Goal: Use online tool/utility: Utilize a website feature to perform a specific function

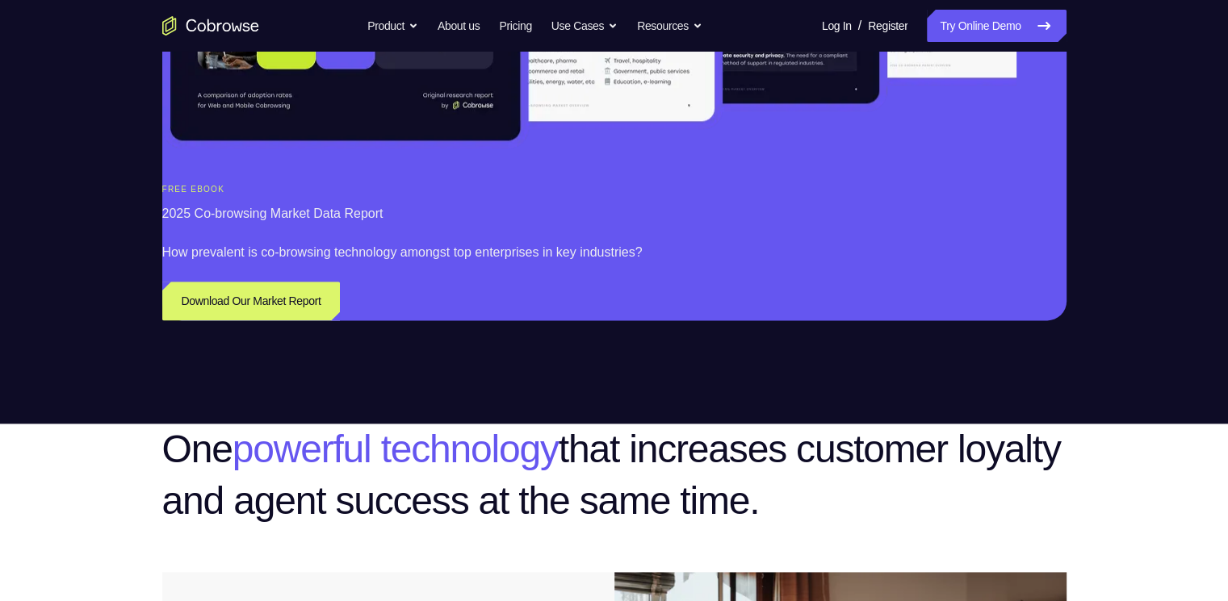
scroll to position [1472, 0]
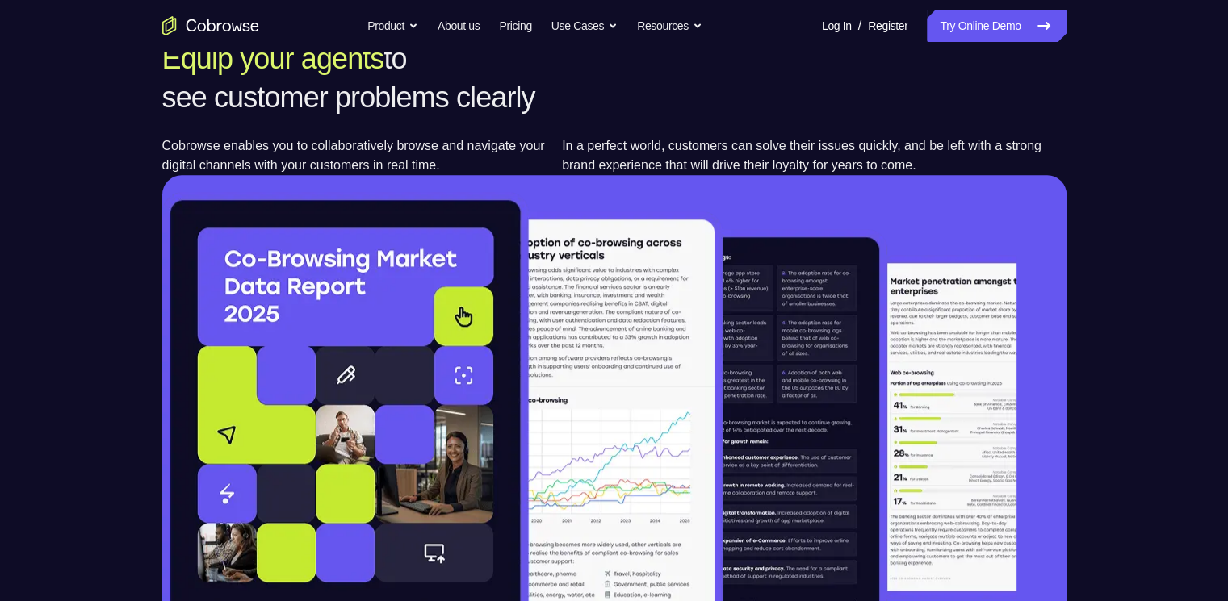
click at [975, 16] on link "Try Online Demo" at bounding box center [996, 26] width 139 height 32
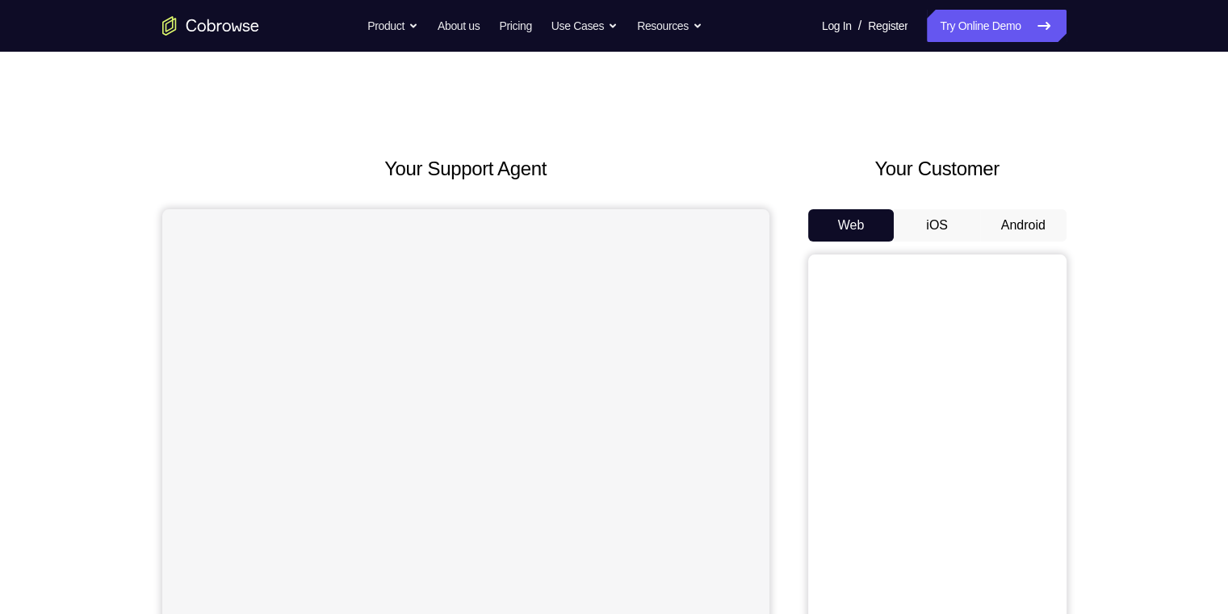
scroll to position [161, 0]
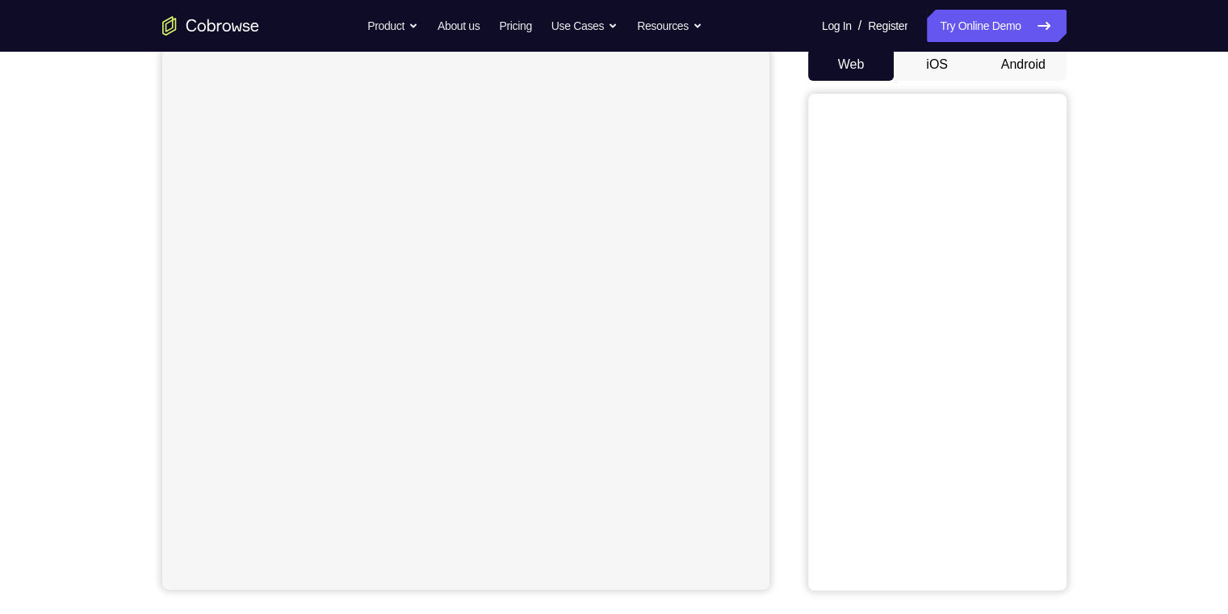
click at [1004, 58] on button "Android" at bounding box center [1023, 64] width 86 height 32
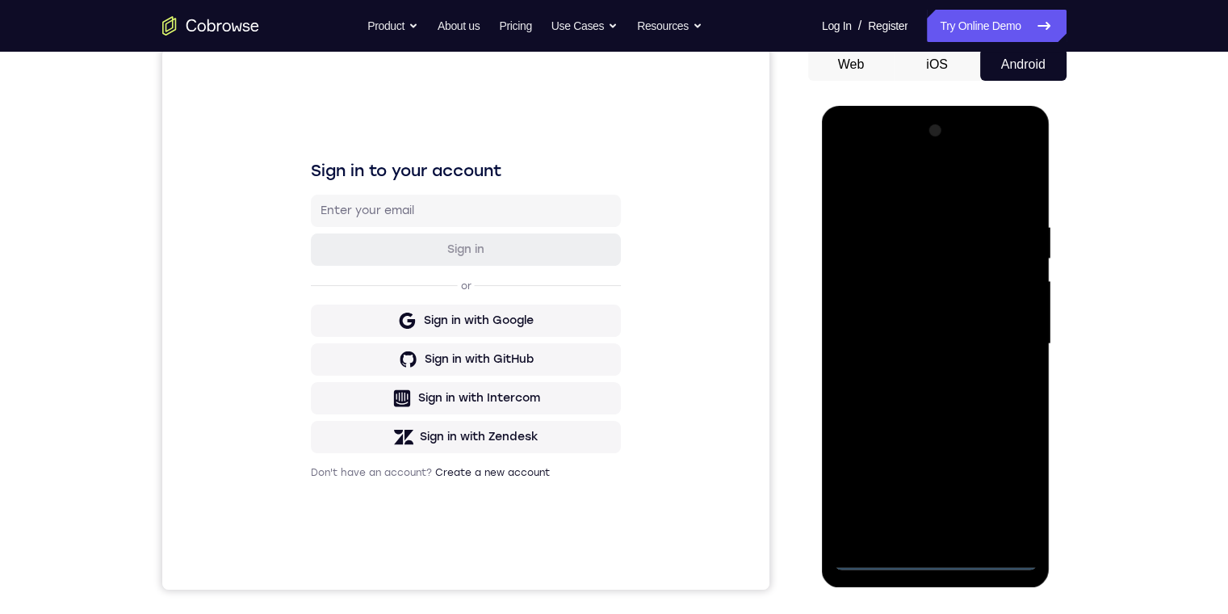
click at [940, 559] on div at bounding box center [935, 344] width 203 height 452
click at [1007, 484] on div at bounding box center [935, 344] width 203 height 452
click at [894, 179] on div at bounding box center [935, 344] width 203 height 452
click at [999, 333] on div at bounding box center [935, 344] width 203 height 452
click at [924, 379] on div at bounding box center [935, 344] width 203 height 452
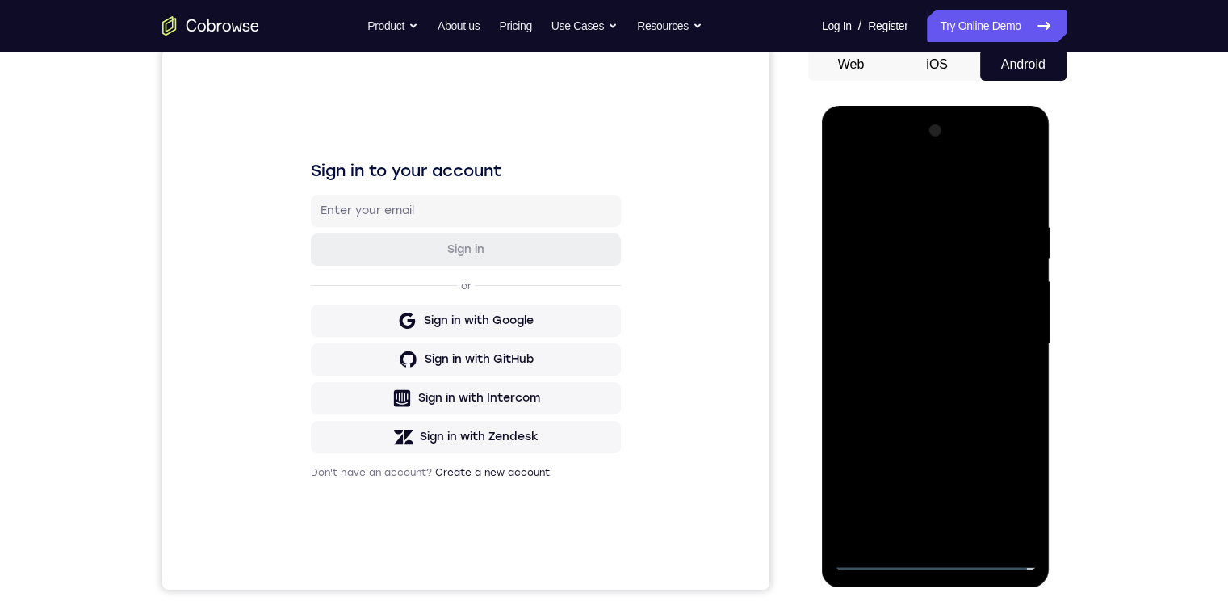
click at [922, 326] on div at bounding box center [935, 344] width 203 height 452
drag, startPoint x: 949, startPoint y: 283, endPoint x: 953, endPoint y: 293, distance: 10.2
click at [951, 286] on div at bounding box center [935, 344] width 203 height 452
click at [952, 310] on div at bounding box center [935, 344] width 203 height 452
click at [969, 350] on div at bounding box center [935, 344] width 203 height 452
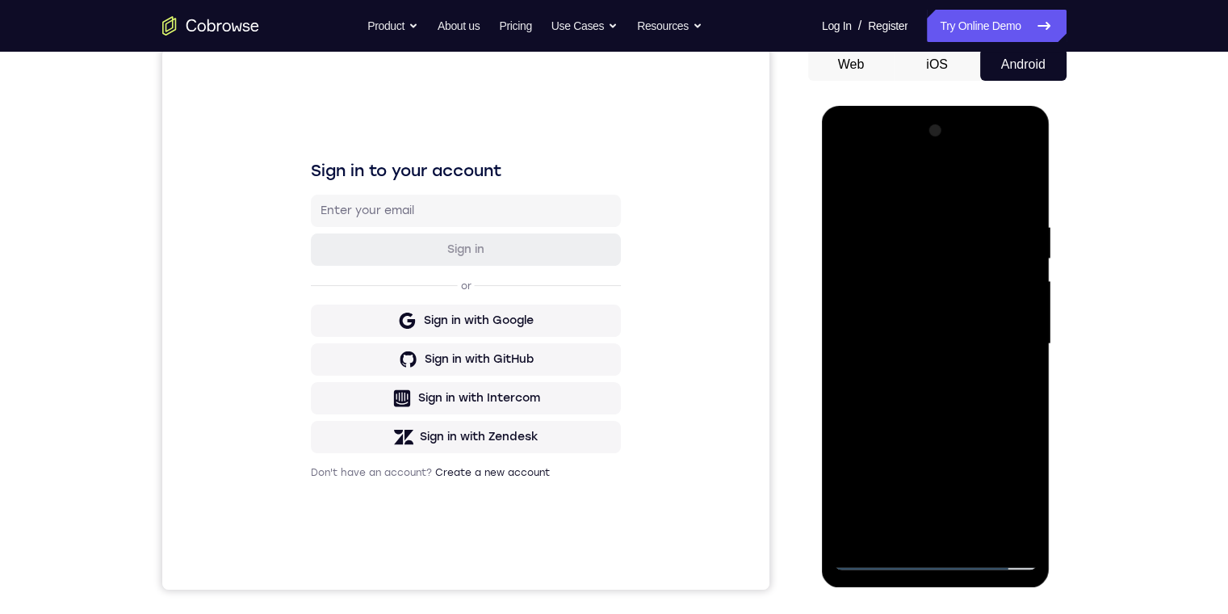
click at [1007, 178] on div at bounding box center [935, 344] width 203 height 452
click at [972, 411] on div at bounding box center [935, 344] width 203 height 452
click at [968, 532] on div at bounding box center [935, 344] width 203 height 452
click at [938, 430] on div at bounding box center [935, 344] width 203 height 452
click at [949, 338] on div at bounding box center [935, 344] width 203 height 452
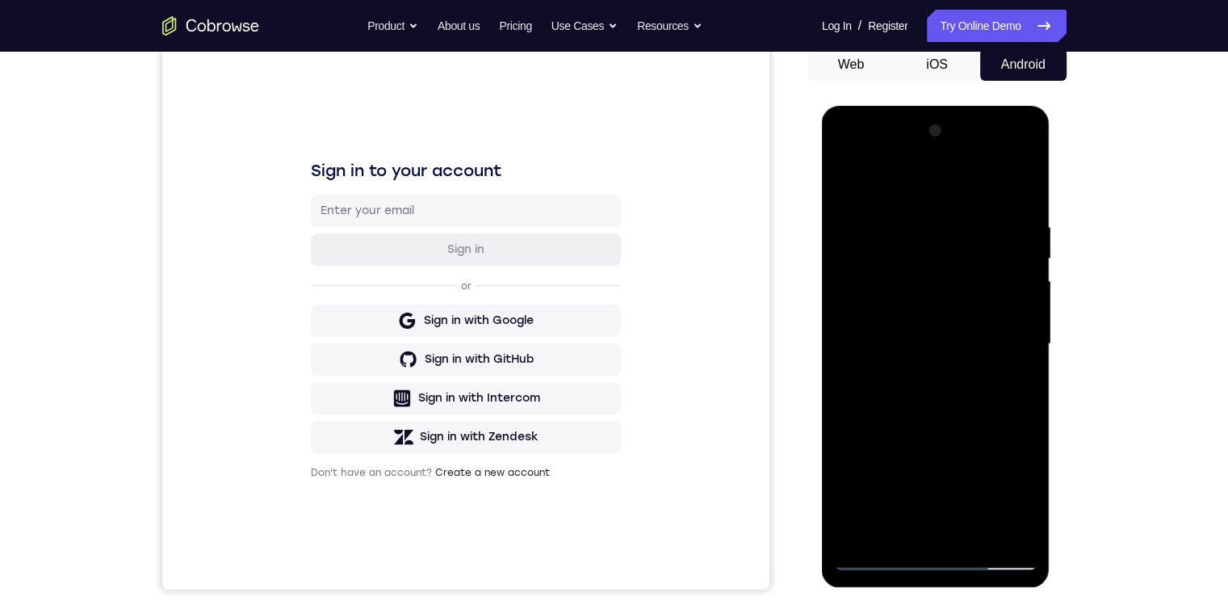
click at [850, 524] on div at bounding box center [935, 344] width 203 height 452
click at [993, 503] on div at bounding box center [935, 344] width 203 height 452
click at [1007, 388] on div at bounding box center [935, 344] width 203 height 452
click at [849, 182] on div at bounding box center [935, 344] width 203 height 452
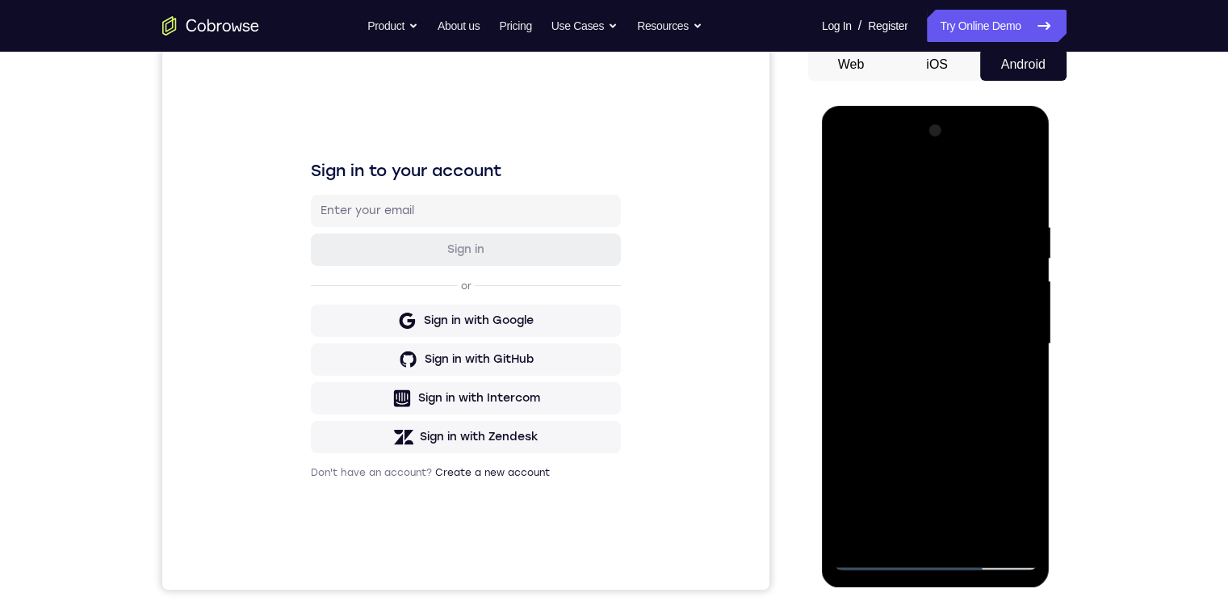
click at [896, 336] on div at bounding box center [935, 344] width 203 height 452
click at [879, 381] on div at bounding box center [935, 344] width 203 height 452
click at [876, 381] on div at bounding box center [935, 344] width 203 height 452
click at [869, 382] on div at bounding box center [935, 344] width 203 height 452
click at [1020, 503] on div at bounding box center [935, 344] width 203 height 452
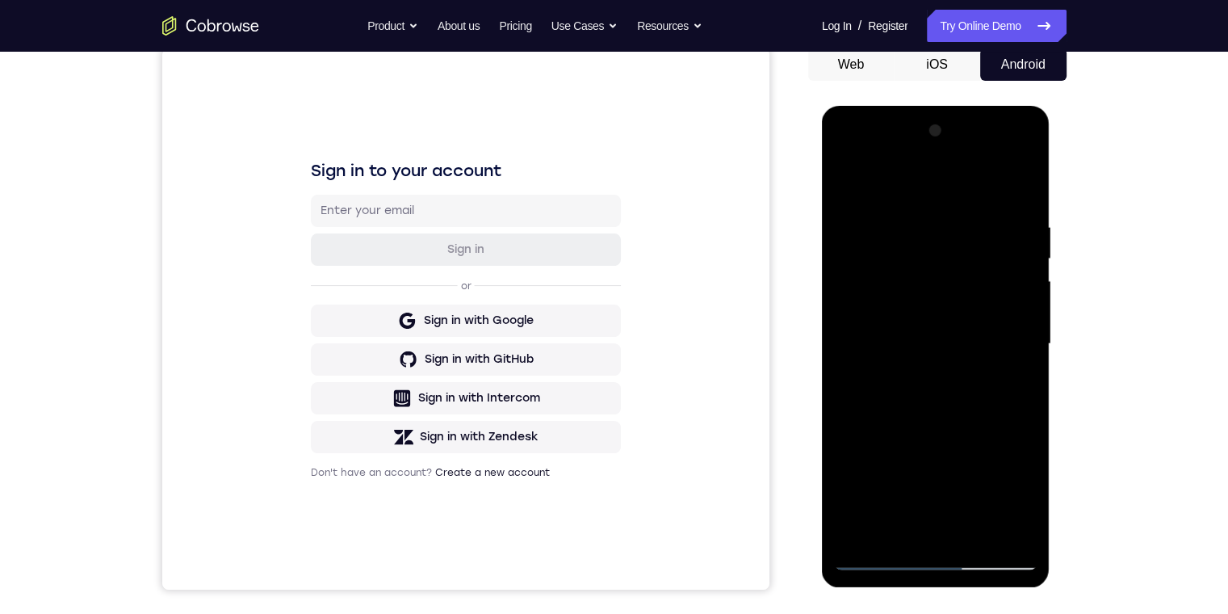
click at [1020, 503] on div at bounding box center [935, 344] width 203 height 452
click at [856, 375] on div at bounding box center [935, 344] width 203 height 452
click at [1025, 494] on div at bounding box center [935, 344] width 203 height 452
click at [989, 388] on div at bounding box center [935, 344] width 203 height 452
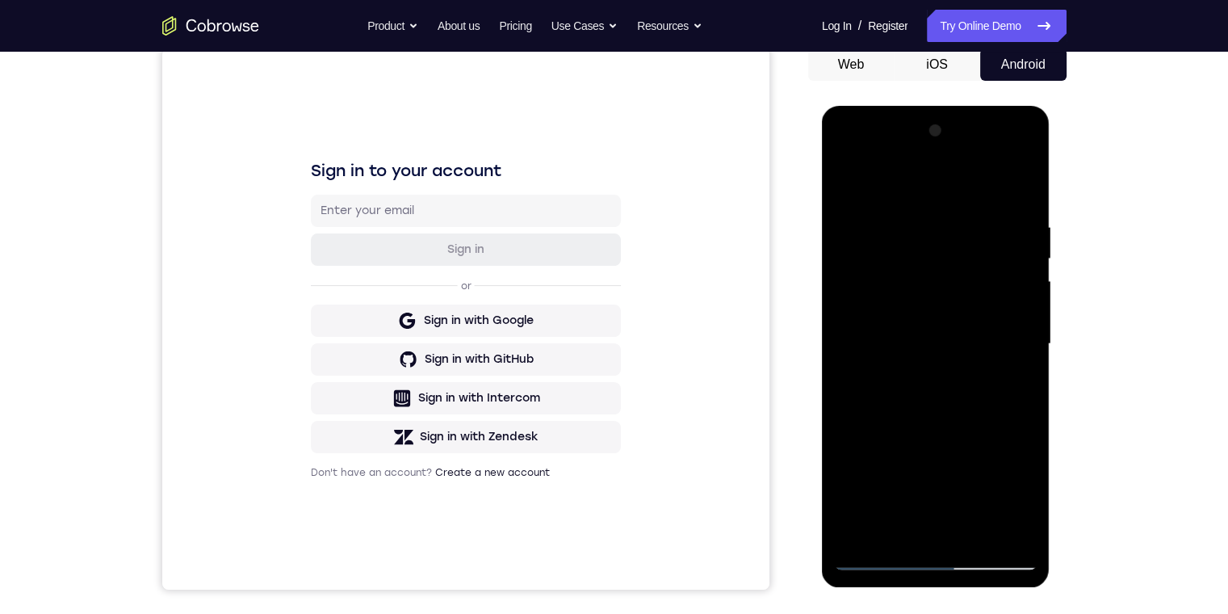
click at [1013, 383] on div at bounding box center [935, 344] width 203 height 452
click at [844, 178] on div at bounding box center [935, 344] width 203 height 452
click at [929, 359] on div at bounding box center [935, 344] width 203 height 452
click at [917, 520] on div at bounding box center [935, 344] width 203 height 452
click at [1029, 500] on div at bounding box center [935, 344] width 203 height 452
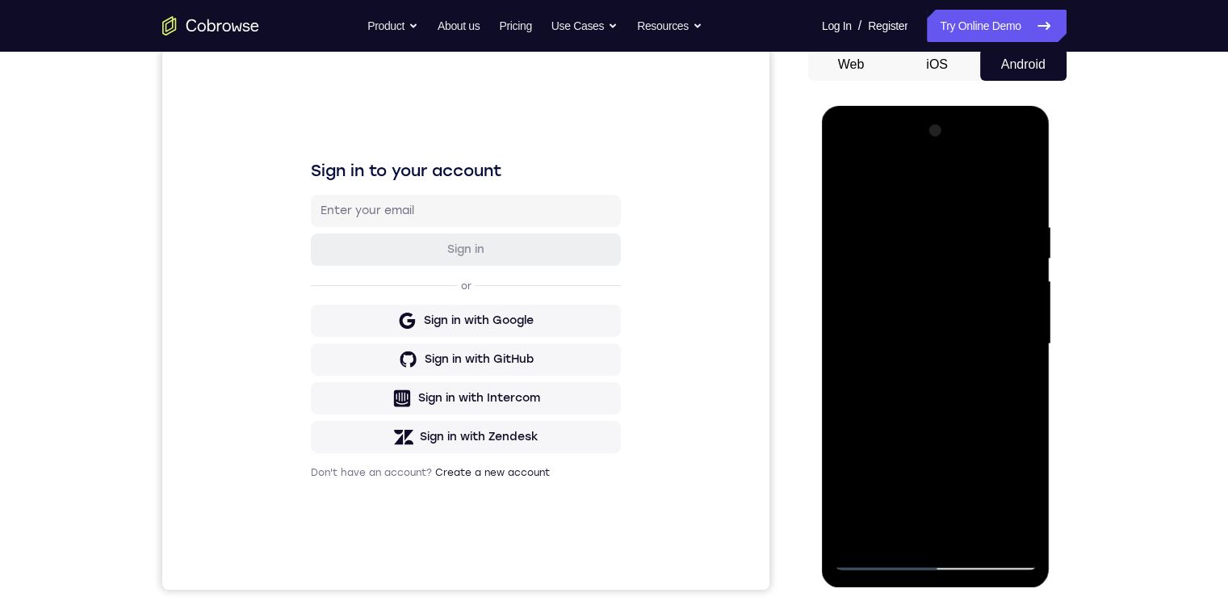
click at [892, 356] on div at bounding box center [935, 344] width 203 height 452
click at [924, 496] on div at bounding box center [935, 344] width 203 height 452
click at [901, 375] on div at bounding box center [935, 344] width 203 height 452
drag, startPoint x: 1419, startPoint y: 518, endPoint x: 903, endPoint y: 378, distance: 534.6
click at [1204, 512] on div "Your Support Agent Your Customer Web iOS Android Next Steps We’d be happy to gi…" at bounding box center [614, 422] width 1228 height 1065
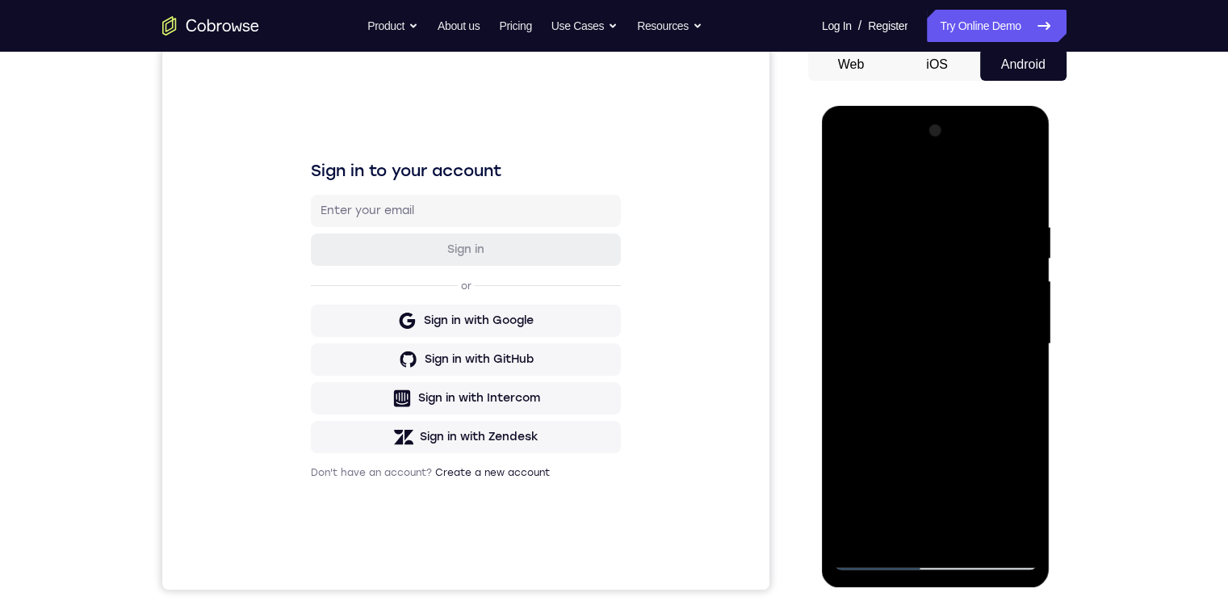
click at [1020, 503] on div at bounding box center [935, 344] width 203 height 452
click at [1004, 380] on div at bounding box center [935, 344] width 203 height 452
click at [840, 180] on div at bounding box center [935, 344] width 203 height 452
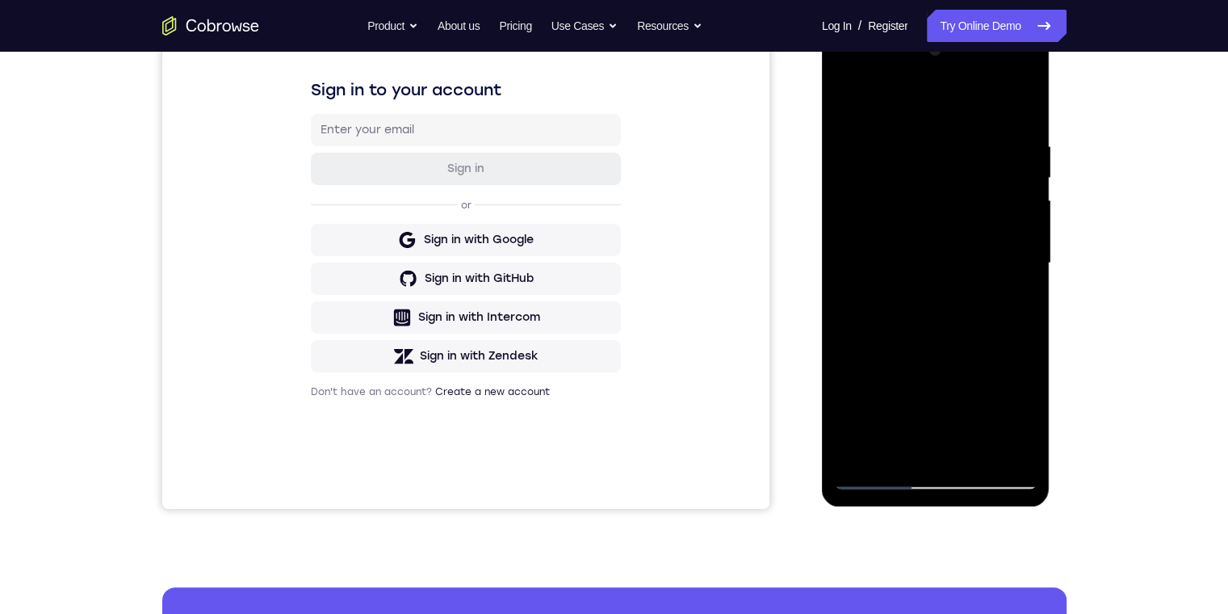
click at [850, 81] on div at bounding box center [935, 263] width 203 height 452
click at [862, 213] on div at bounding box center [935, 263] width 203 height 452
click at [1023, 335] on div at bounding box center [935, 263] width 203 height 452
click at [1028, 335] on div at bounding box center [935, 263] width 203 height 452
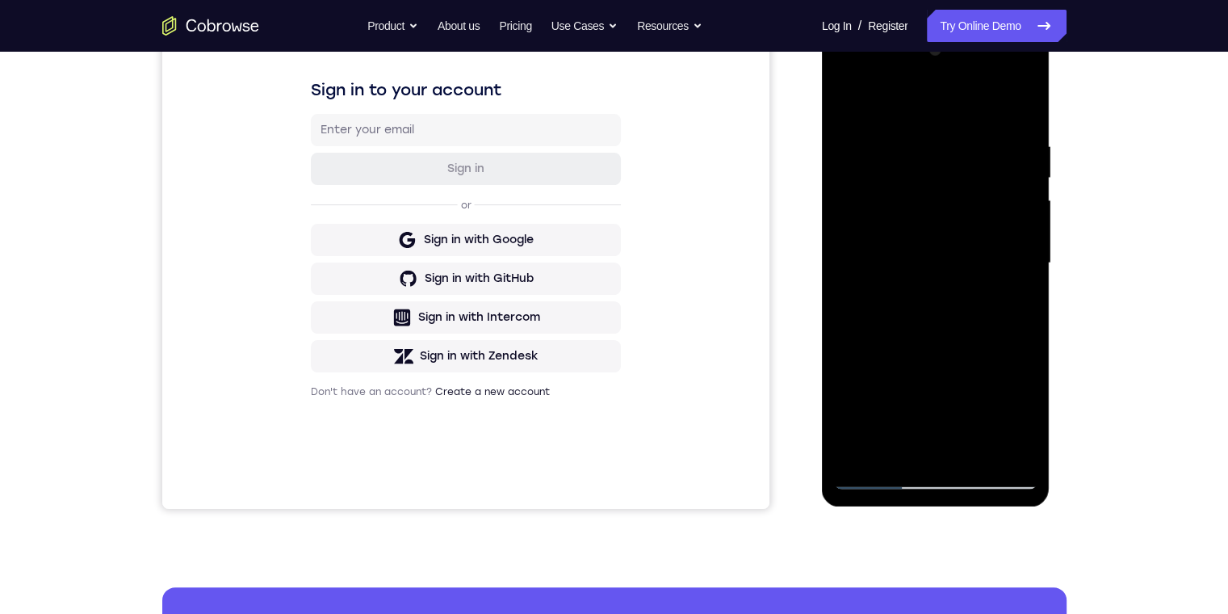
click at [1028, 335] on div at bounding box center [935, 263] width 203 height 452
click at [1024, 336] on div at bounding box center [935, 263] width 203 height 452
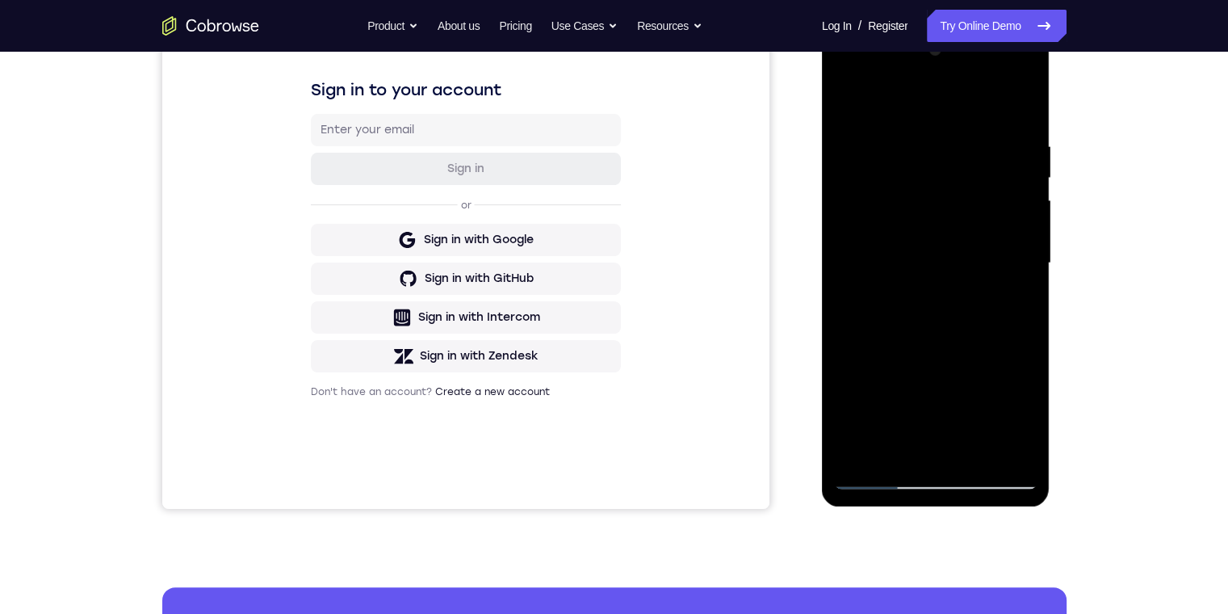
click at [1024, 336] on div at bounding box center [935, 263] width 203 height 452
click at [915, 131] on div at bounding box center [935, 263] width 203 height 452
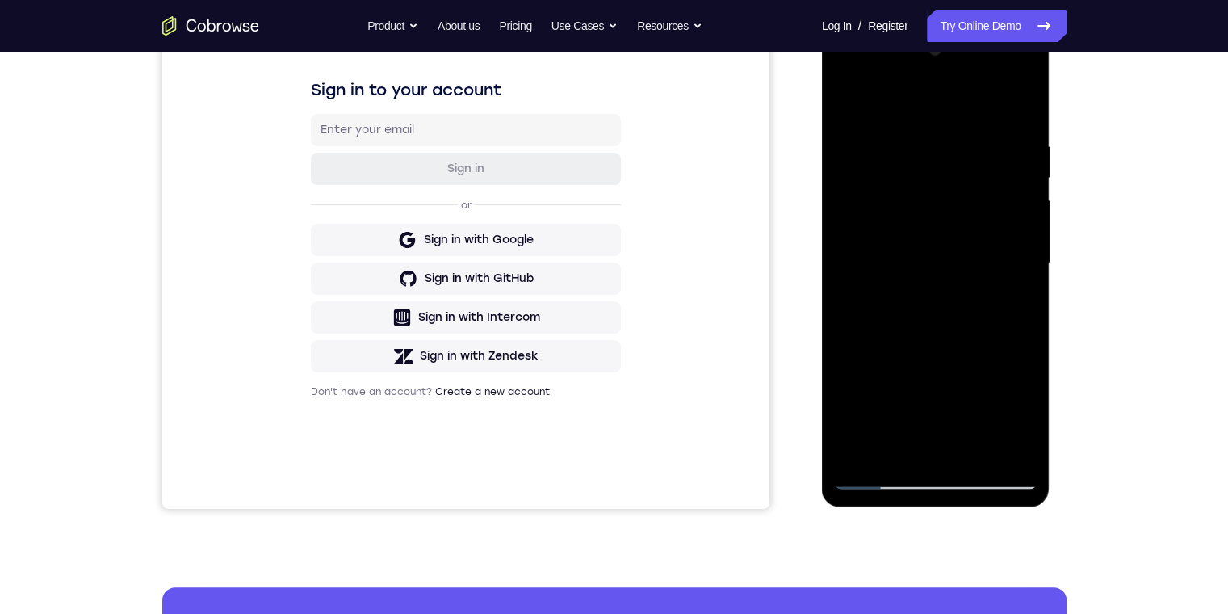
click at [981, 207] on div at bounding box center [935, 263] width 203 height 452
click at [953, 226] on div at bounding box center [935, 263] width 203 height 452
click at [946, 233] on div at bounding box center [935, 263] width 203 height 452
click at [921, 119] on div at bounding box center [935, 263] width 203 height 452
click at [852, 119] on div at bounding box center [935, 263] width 203 height 452
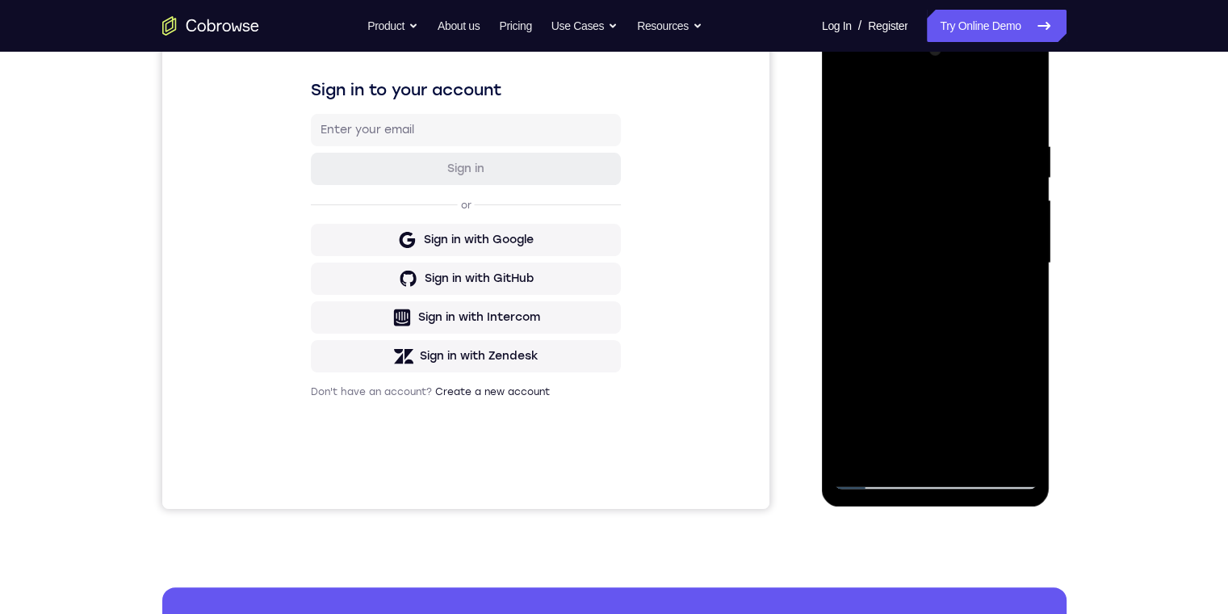
scroll to position [161, 0]
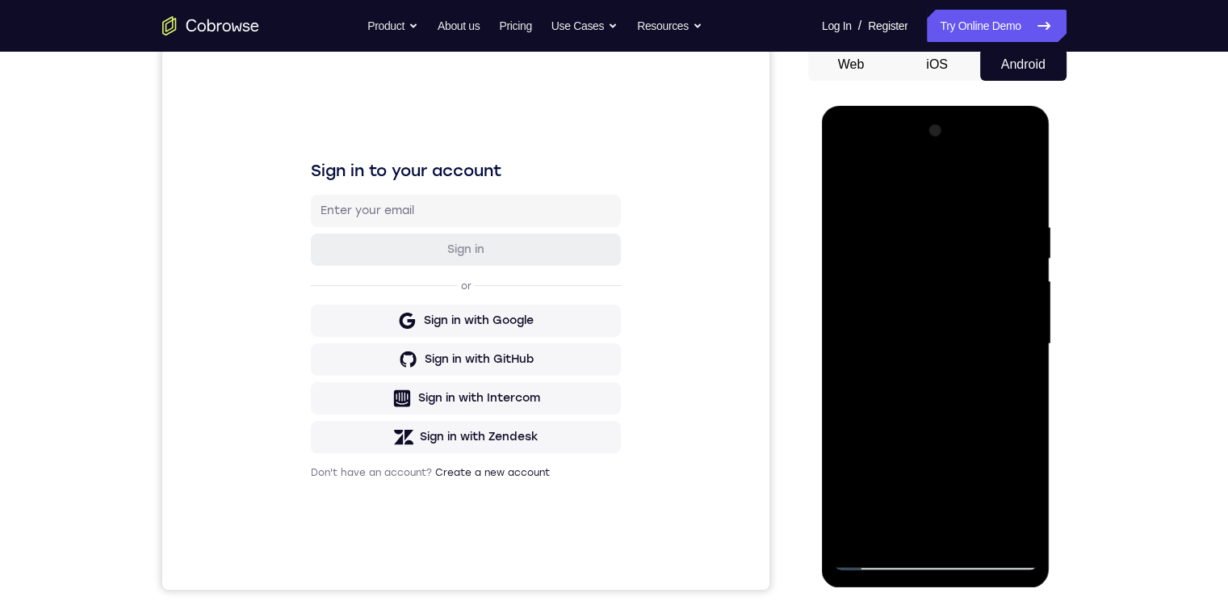
drag, startPoint x: 1020, startPoint y: 186, endPoint x: 1878, endPoint y: 224, distance: 859.8
click at [1020, 186] on div at bounding box center [935, 344] width 203 height 452
click at [871, 199] on div at bounding box center [935, 344] width 203 height 452
click at [863, 228] on div at bounding box center [935, 344] width 203 height 452
click at [1020, 194] on div at bounding box center [935, 344] width 203 height 452
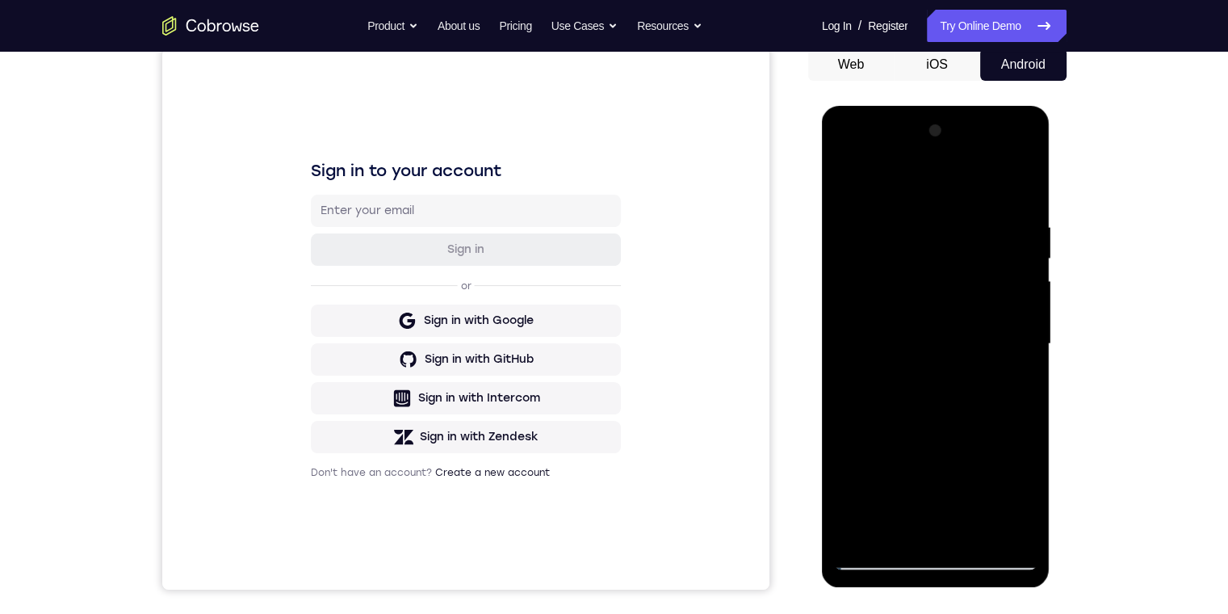
click at [849, 184] on div at bounding box center [935, 344] width 203 height 452
click at [869, 535] on div at bounding box center [935, 344] width 203 height 452
click at [1024, 178] on div at bounding box center [935, 344] width 203 height 452
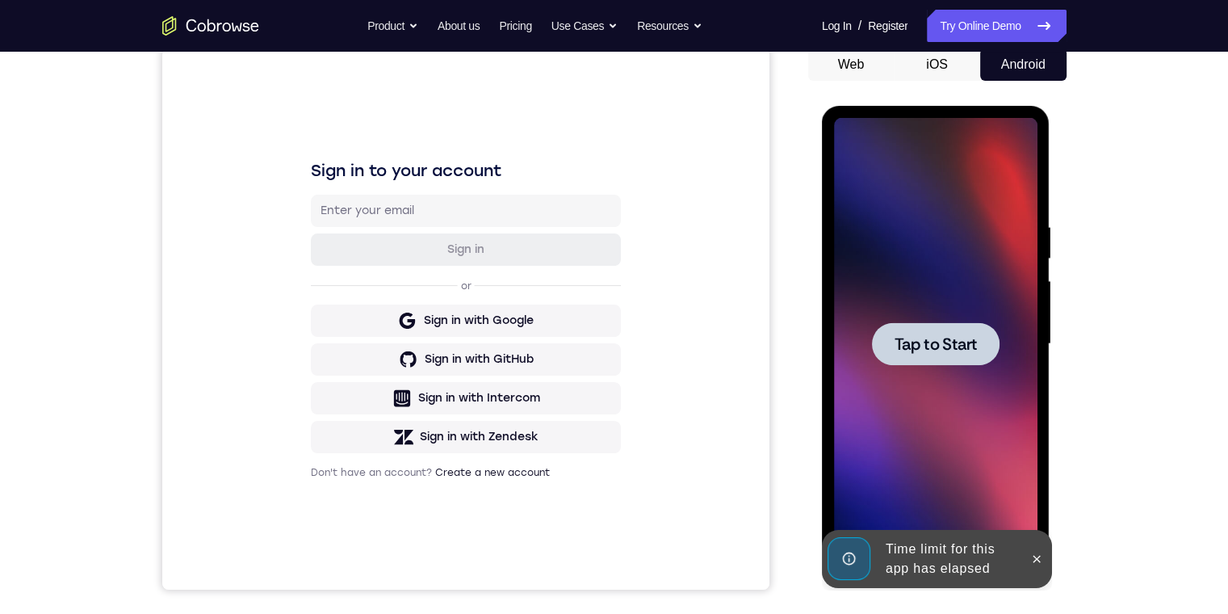
click at [937, 348] on span "Tap to Start" at bounding box center [935, 344] width 82 height 16
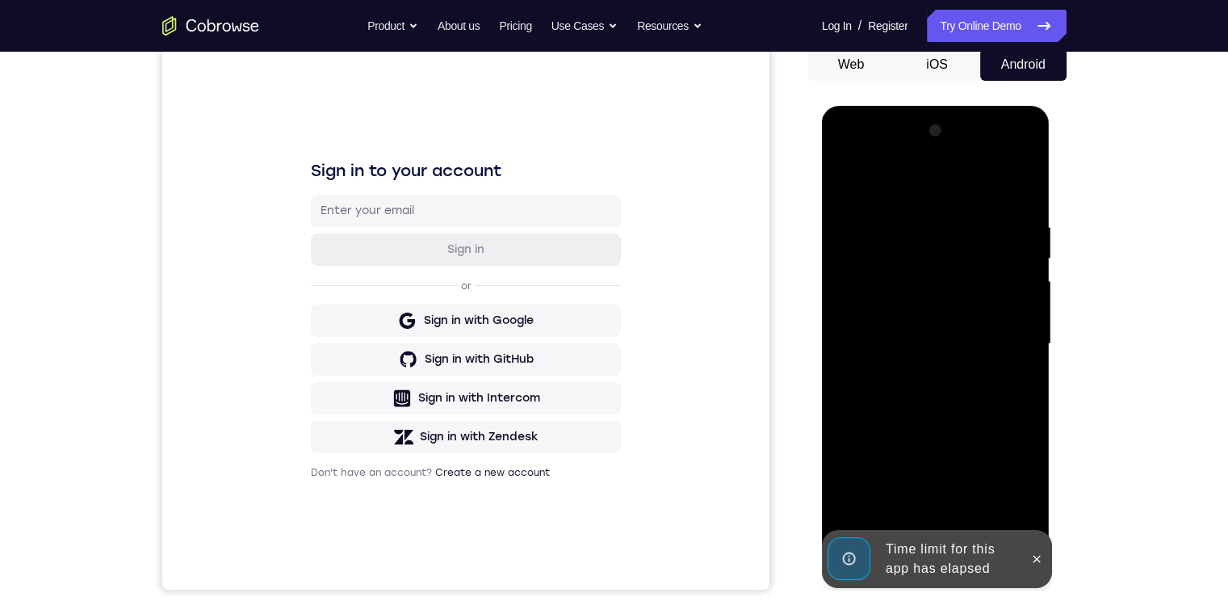
scroll to position [323, 0]
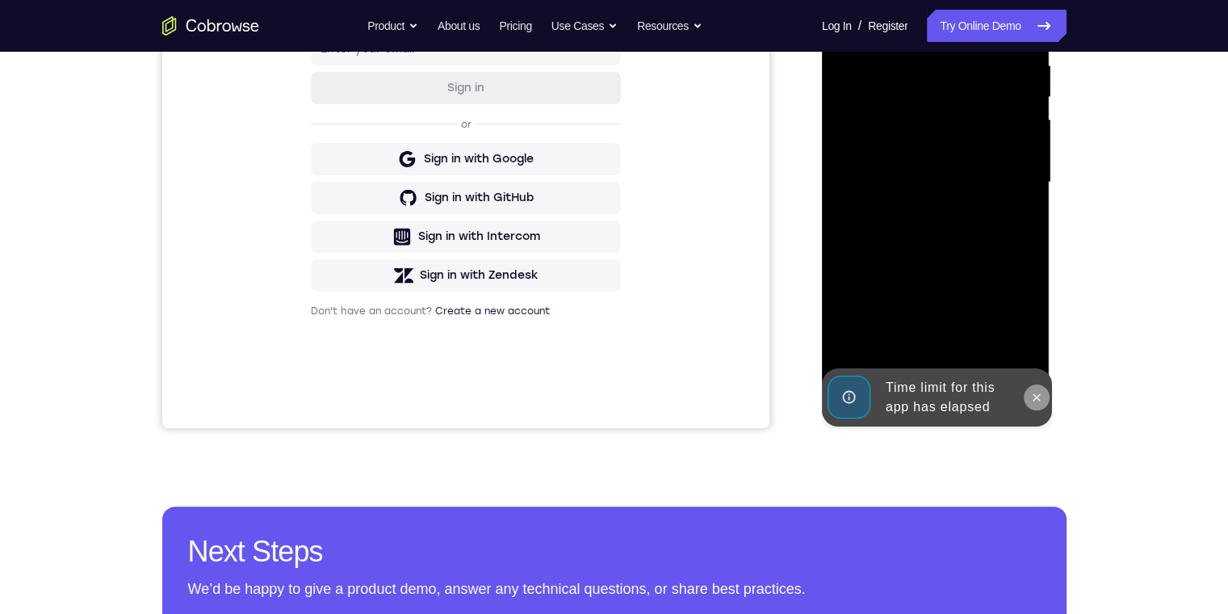
click at [1038, 395] on icon at bounding box center [1036, 396] width 7 height 7
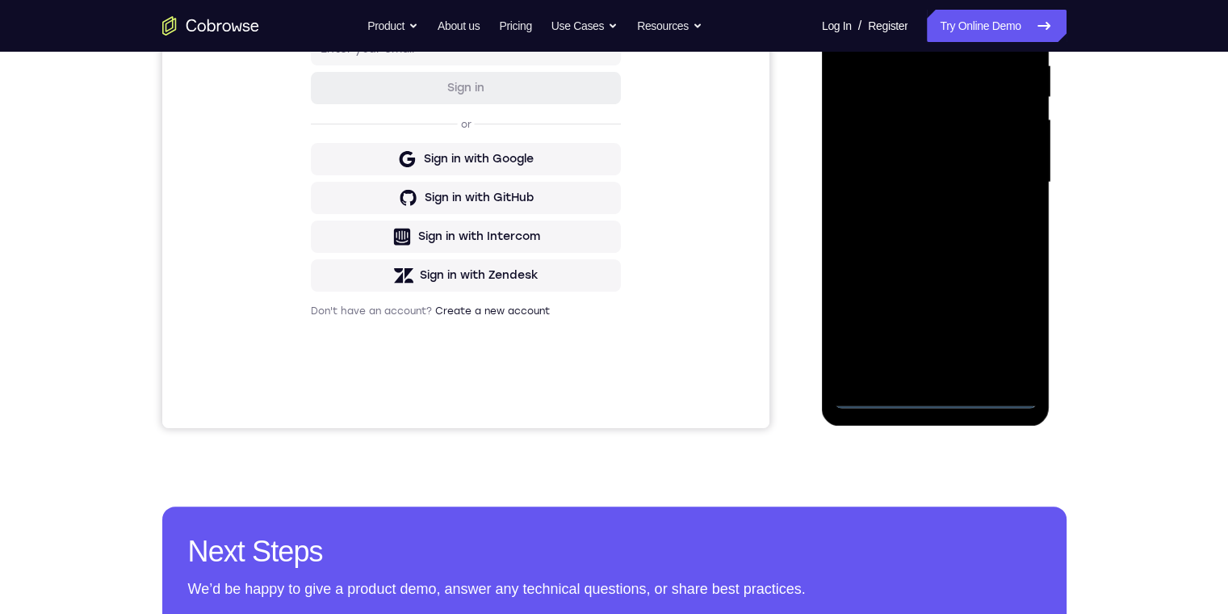
click at [936, 398] on div at bounding box center [935, 182] width 203 height 452
click at [1012, 327] on div at bounding box center [935, 182] width 203 height 452
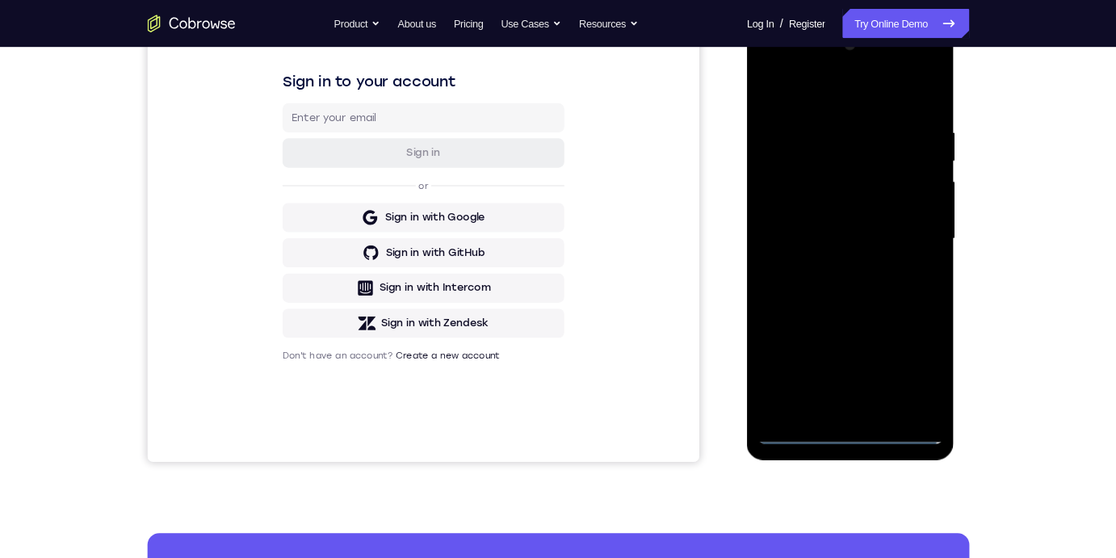
scroll to position [161, 0]
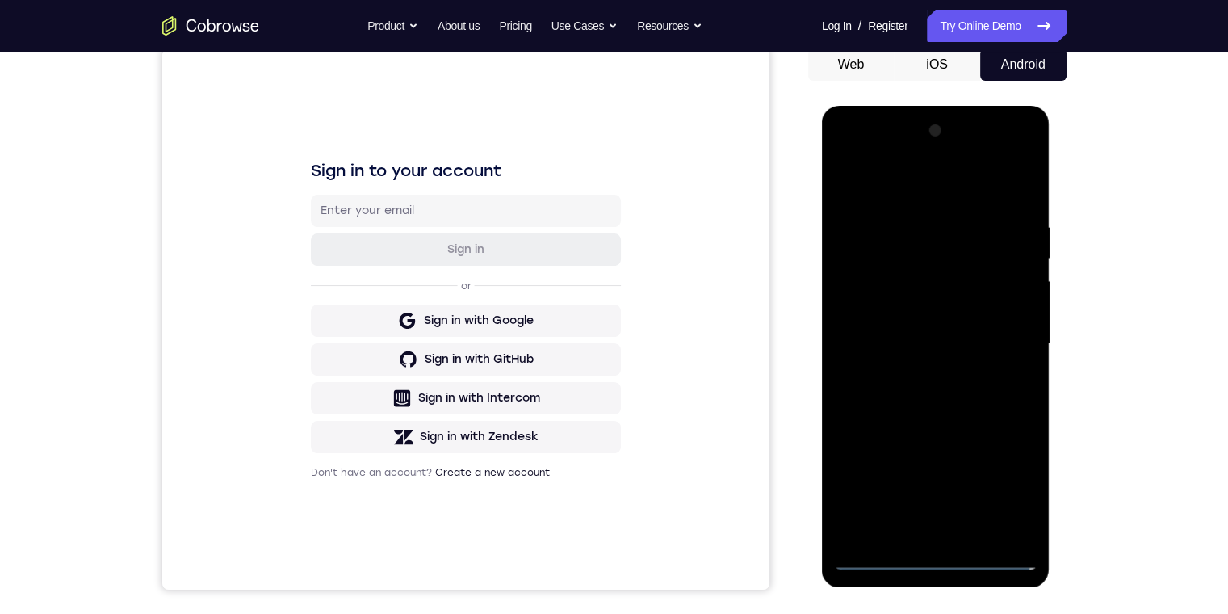
click at [940, 186] on div at bounding box center [935, 344] width 203 height 452
click at [991, 330] on div at bounding box center [935, 344] width 203 height 452
click at [913, 525] on div at bounding box center [935, 344] width 203 height 452
click at [922, 533] on div at bounding box center [935, 344] width 203 height 452
click at [921, 336] on div at bounding box center [935, 344] width 203 height 452
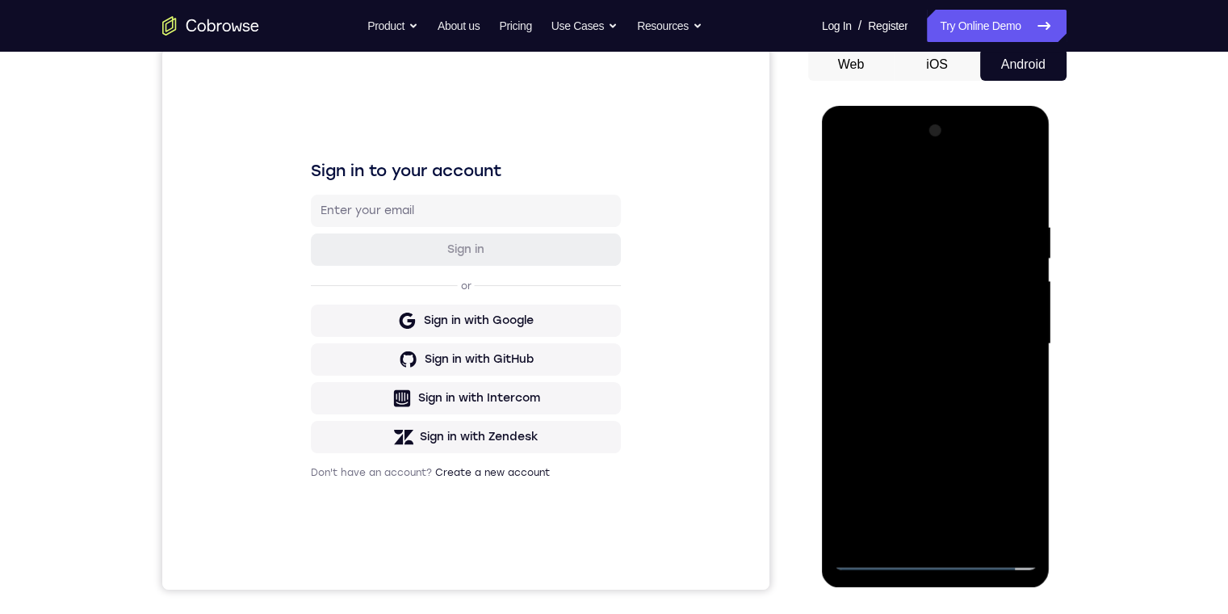
click at [944, 313] on div at bounding box center [935, 344] width 203 height 452
click at [950, 349] on div at bounding box center [935, 344] width 203 height 452
click at [913, 211] on div at bounding box center [935, 344] width 203 height 452
click at [1007, 174] on div at bounding box center [935, 344] width 203 height 452
click at [1020, 201] on div at bounding box center [935, 344] width 203 height 452
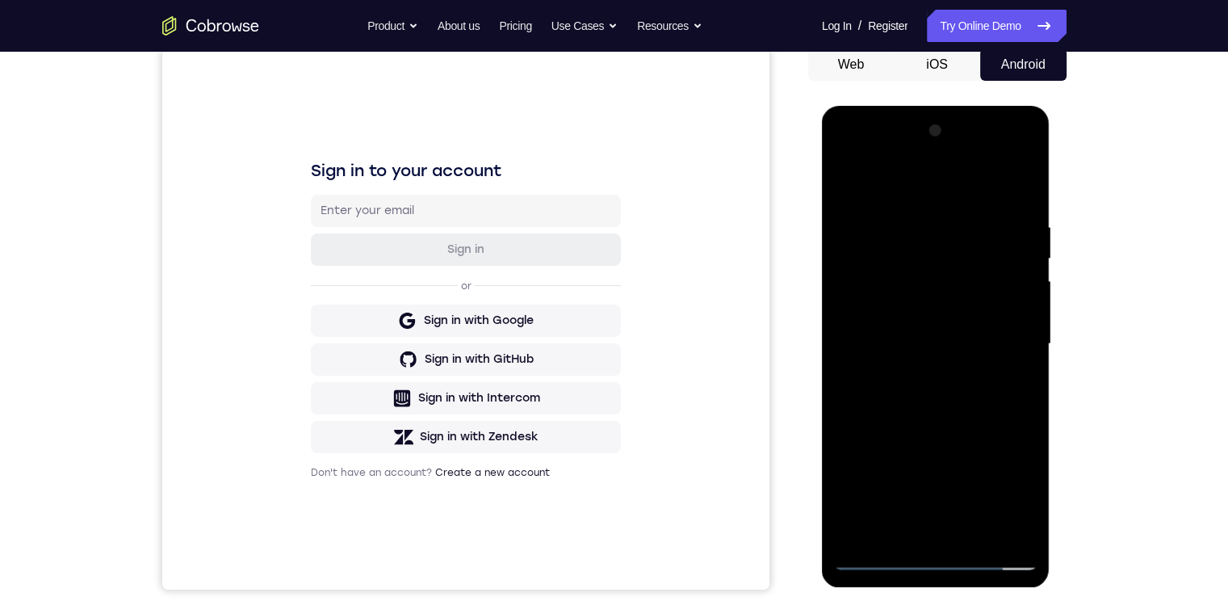
click at [919, 216] on div at bounding box center [935, 344] width 203 height 452
drag, startPoint x: 956, startPoint y: 276, endPoint x: 947, endPoint y: 301, distance: 26.6
click at [935, 291] on div at bounding box center [935, 344] width 203 height 452
drag, startPoint x: 947, startPoint y: 301, endPoint x: 1169, endPoint y: 284, distance: 222.6
click at [1052, 284] on html "Online web based iOS Simulators and Android Emulators. Run iPhone, iPad, Mobile…" at bounding box center [937, 348] width 230 height 484
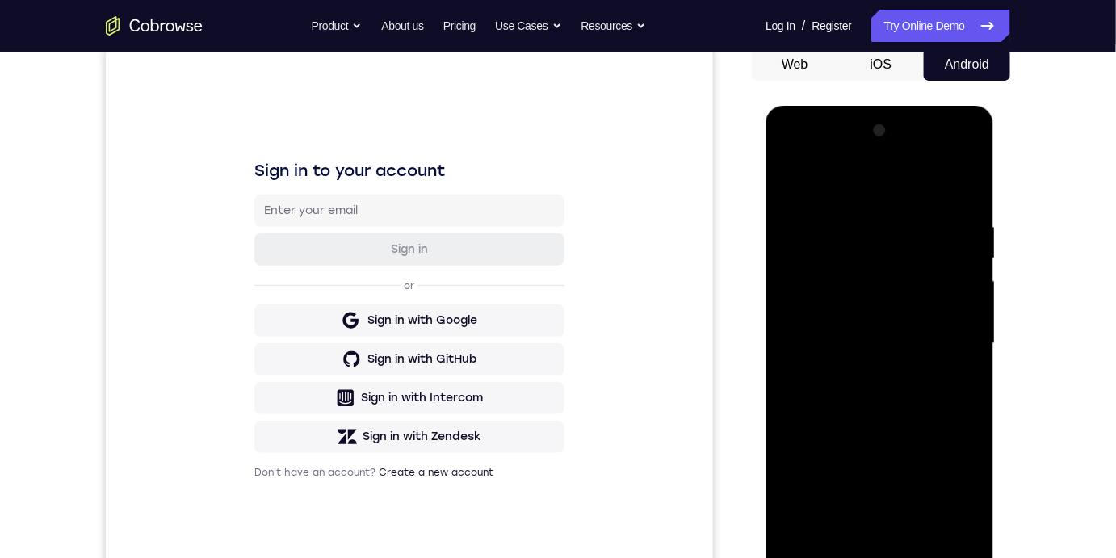
drag, startPoint x: 924, startPoint y: 276, endPoint x: 919, endPoint y: 284, distance: 9.4
click at [919, 284] on div at bounding box center [878, 343] width 203 height 452
drag, startPoint x: 930, startPoint y: 320, endPoint x: 965, endPoint y: 336, distance: 37.9
click at [965, 335] on div at bounding box center [878, 343] width 203 height 452
drag, startPoint x: 964, startPoint y: 336, endPoint x: 944, endPoint y: 401, distance: 68.2
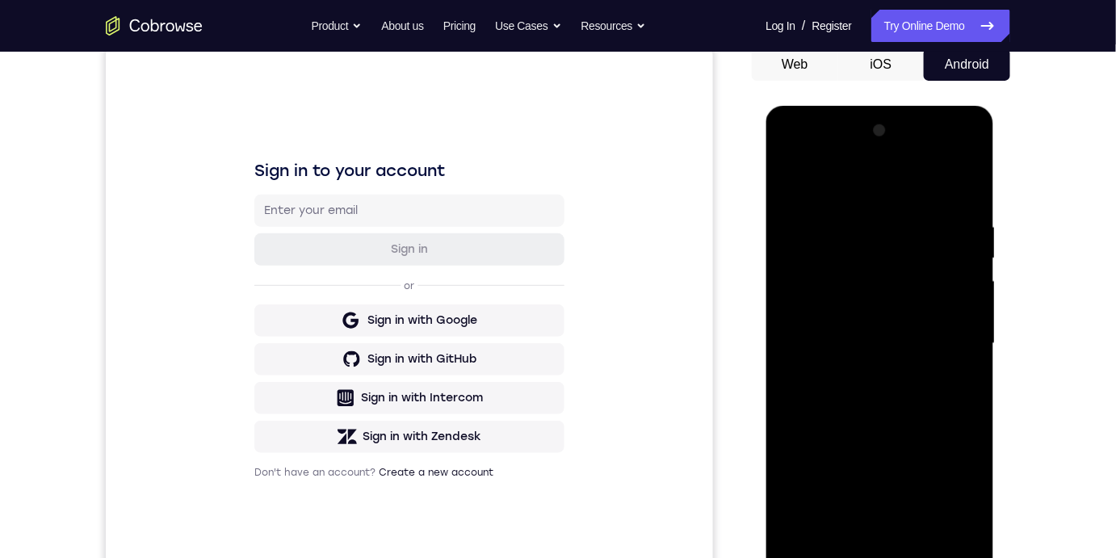
click at [944, 401] on div at bounding box center [878, 343] width 203 height 452
click at [961, 186] on div at bounding box center [878, 343] width 203 height 452
click at [848, 212] on div at bounding box center [878, 343] width 203 height 452
click at [894, 207] on div at bounding box center [878, 343] width 203 height 452
click at [813, 180] on div at bounding box center [878, 343] width 203 height 452
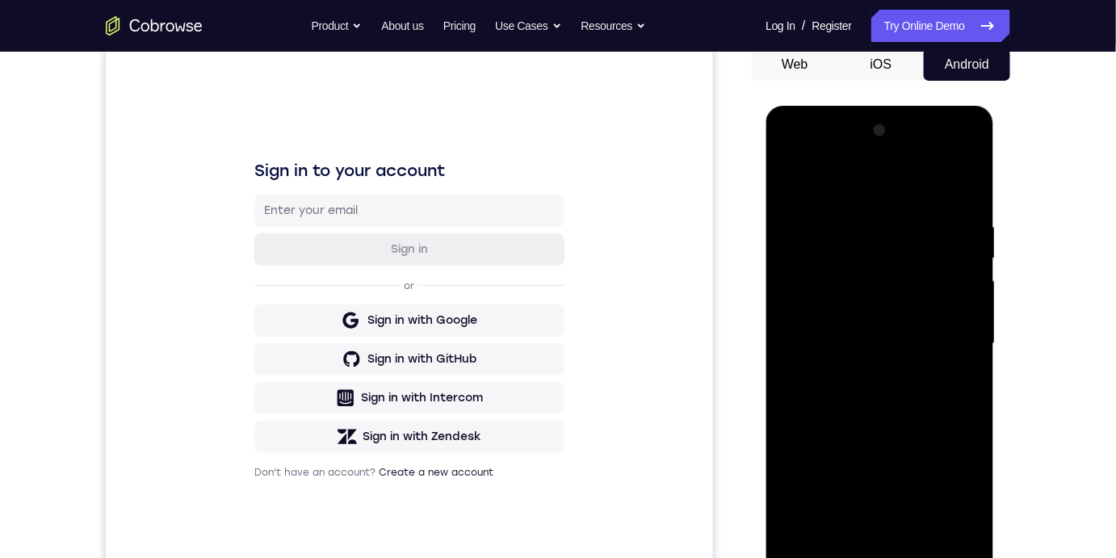
click at [936, 231] on div at bounding box center [878, 343] width 203 height 452
click at [906, 186] on div at bounding box center [878, 343] width 203 height 452
click at [906, 197] on div at bounding box center [878, 343] width 203 height 452
click at [897, 227] on div at bounding box center [878, 343] width 203 height 452
click at [844, 227] on div at bounding box center [878, 343] width 203 height 452
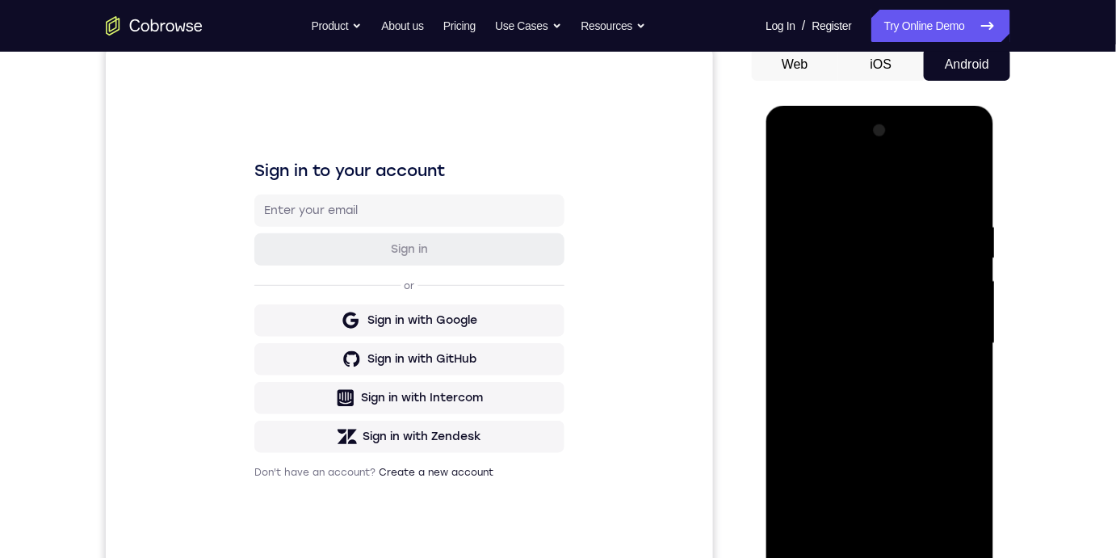
click at [903, 322] on div at bounding box center [878, 343] width 203 height 452
click at [815, 218] on div at bounding box center [878, 343] width 203 height 452
click at [790, 176] on div at bounding box center [878, 343] width 203 height 452
click at [789, 176] on div at bounding box center [878, 343] width 203 height 452
click at [792, 176] on div at bounding box center [878, 343] width 203 height 452
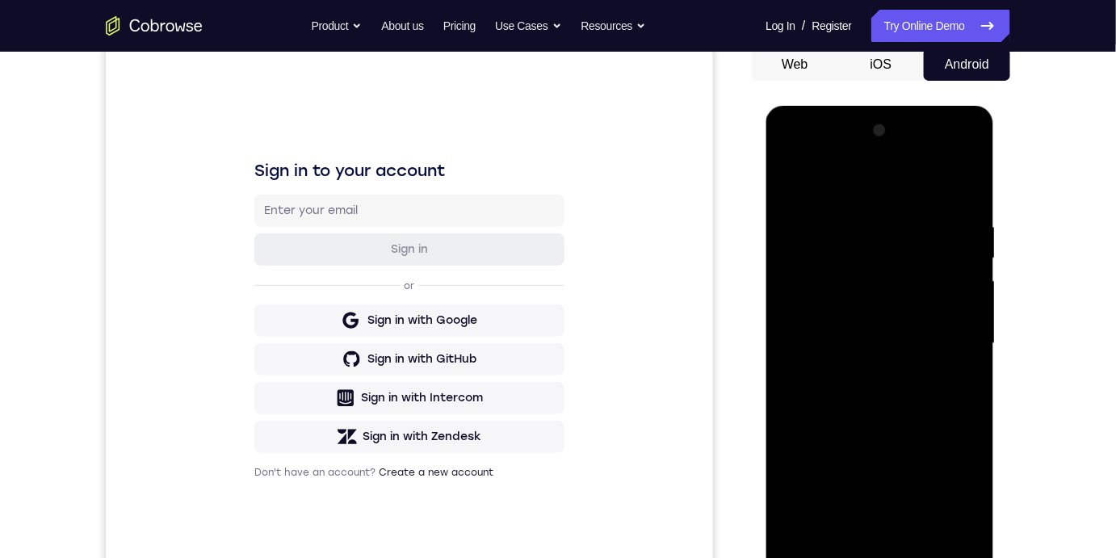
click at [961, 180] on div at bounding box center [878, 343] width 203 height 452
click at [961, 205] on div at bounding box center [878, 343] width 203 height 452
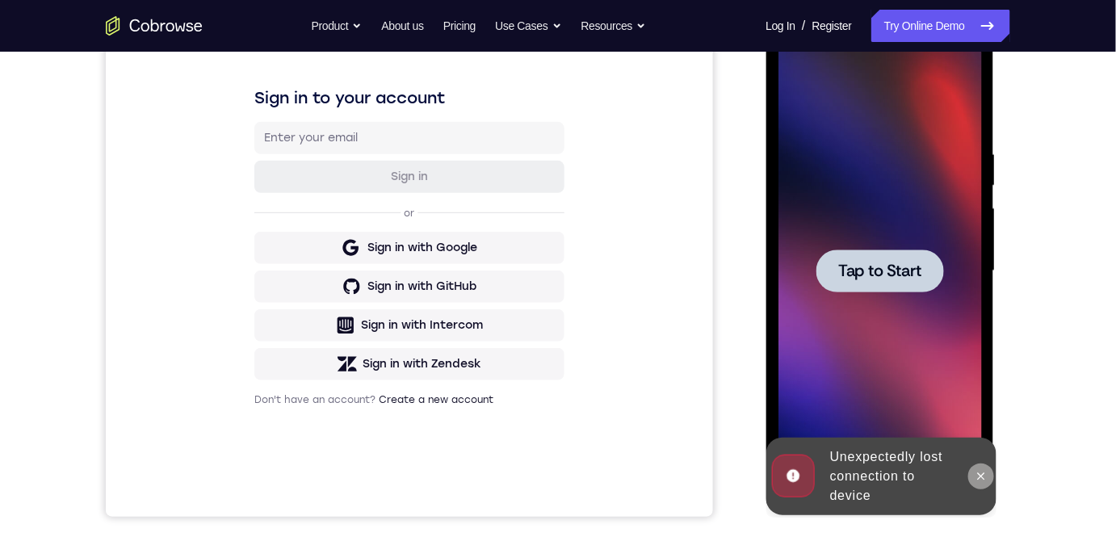
click at [974, 475] on icon at bounding box center [980, 475] width 13 height 13
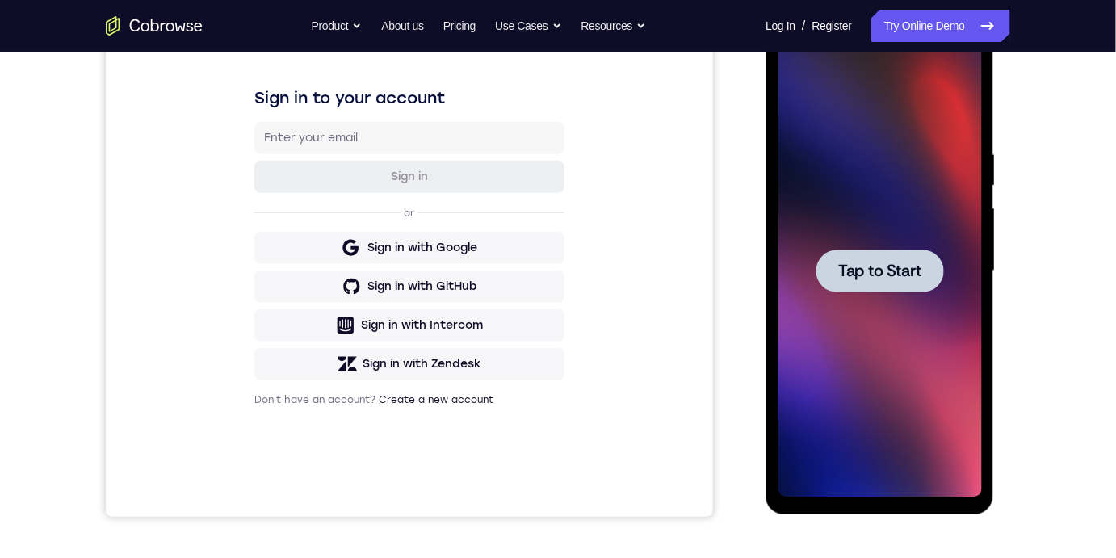
click at [869, 254] on div at bounding box center [879, 270] width 128 height 43
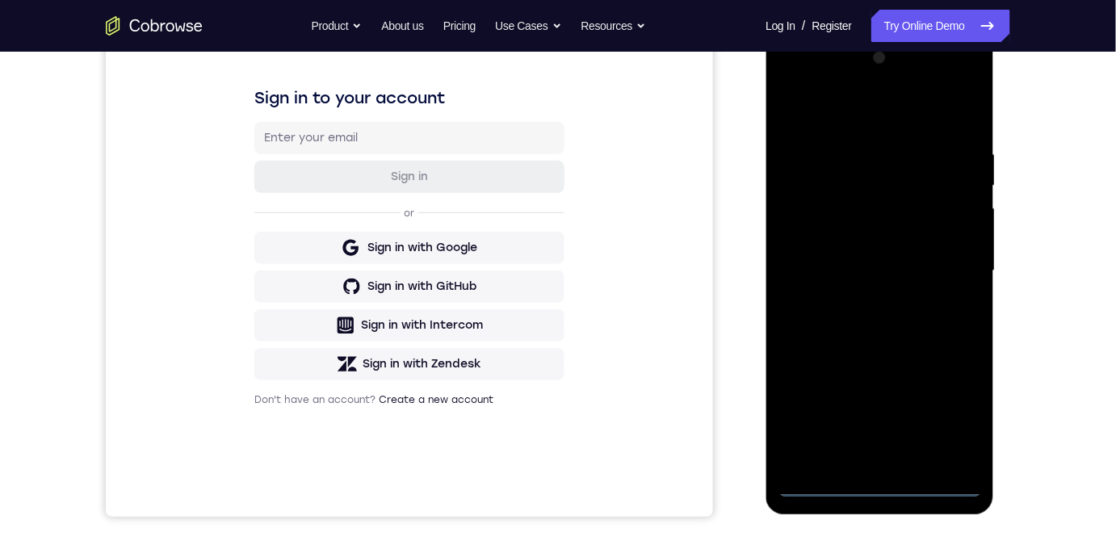
click at [887, 484] on div at bounding box center [878, 270] width 203 height 452
click at [949, 418] on div at bounding box center [878, 270] width 203 height 452
click at [858, 120] on div at bounding box center [878, 270] width 203 height 452
click at [954, 275] on div at bounding box center [878, 270] width 203 height 452
click at [866, 457] on div at bounding box center [878, 270] width 203 height 452
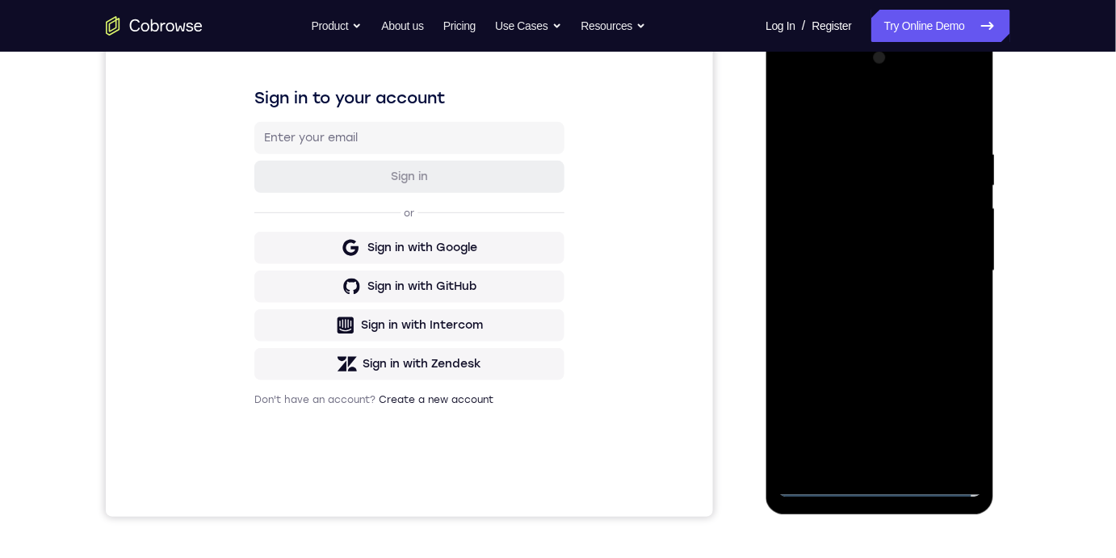
click at [876, 244] on div at bounding box center [878, 270] width 203 height 452
click at [858, 204] on div at bounding box center [878, 270] width 203 height 452
click at [823, 201] on div at bounding box center [878, 270] width 203 height 452
click at [826, 199] on div at bounding box center [878, 270] width 203 height 452
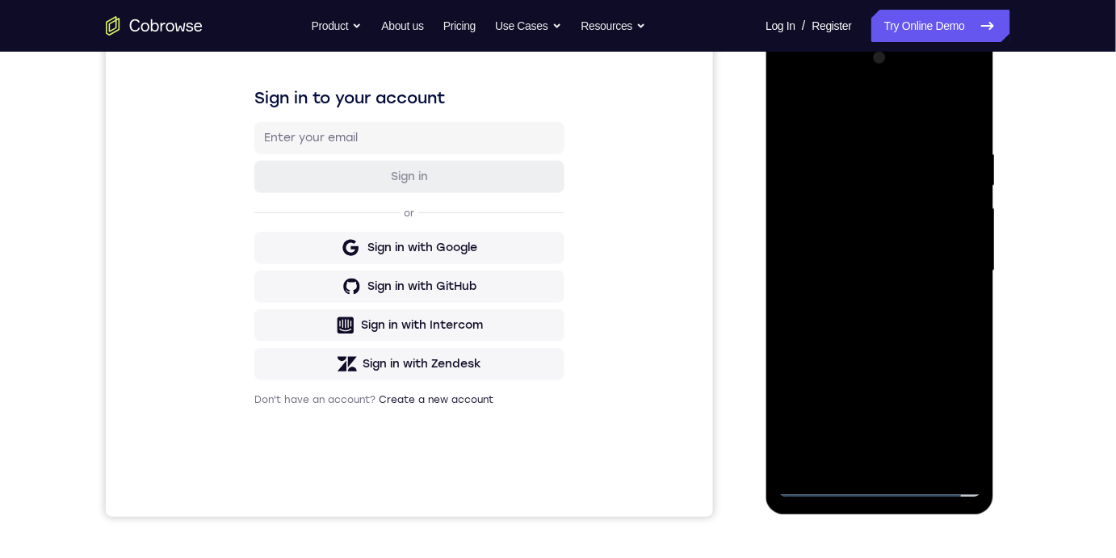
click at [826, 199] on div at bounding box center [878, 270] width 203 height 452
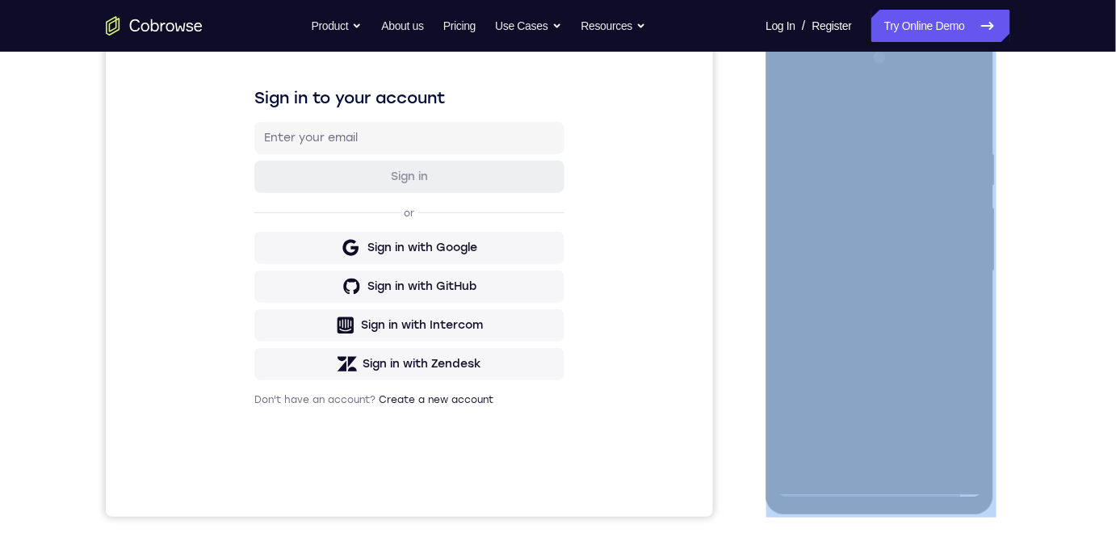
drag, startPoint x: 865, startPoint y: 187, endPoint x: 337, endPoint y: 241, distance: 531.5
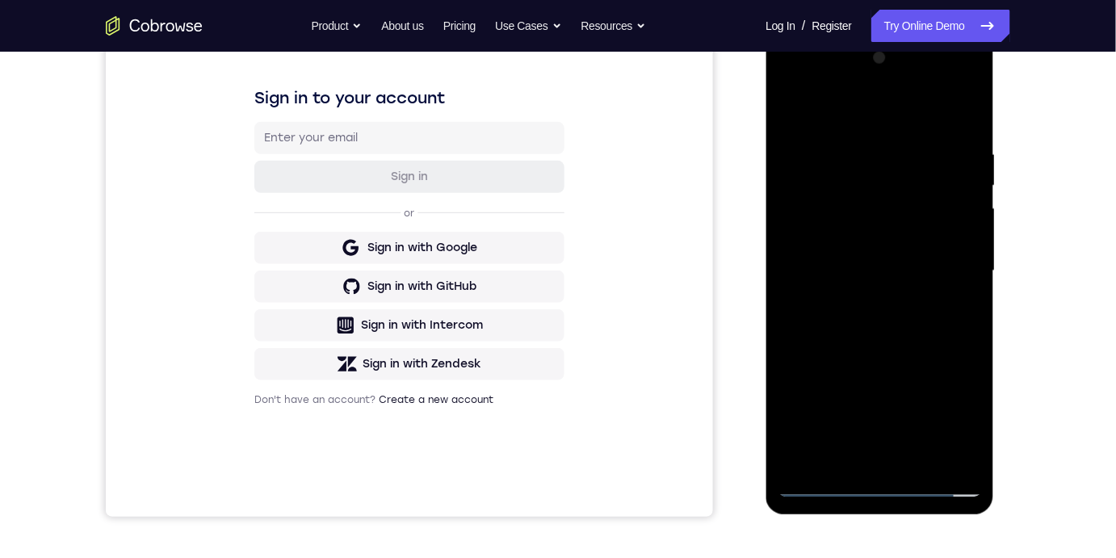
click at [828, 205] on div at bounding box center [878, 270] width 203 height 452
click at [794, 451] on div at bounding box center [878, 270] width 203 height 452
click at [843, 392] on div at bounding box center [878, 270] width 203 height 452
click at [792, 452] on div at bounding box center [878, 270] width 203 height 452
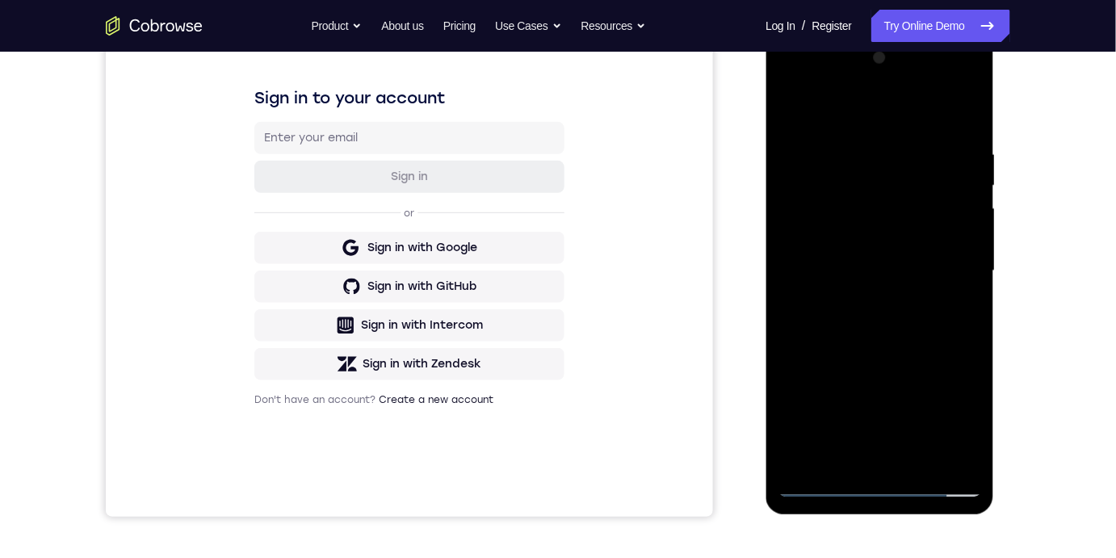
click at [912, 368] on div at bounding box center [878, 270] width 203 height 452
drag, startPoint x: 941, startPoint y: 450, endPoint x: 891, endPoint y: 442, distance: 50.8
click at [936, 450] on div at bounding box center [878, 270] width 203 height 452
click at [818, 398] on div at bounding box center [878, 270] width 203 height 452
click at [798, 451] on div at bounding box center [878, 270] width 203 height 452
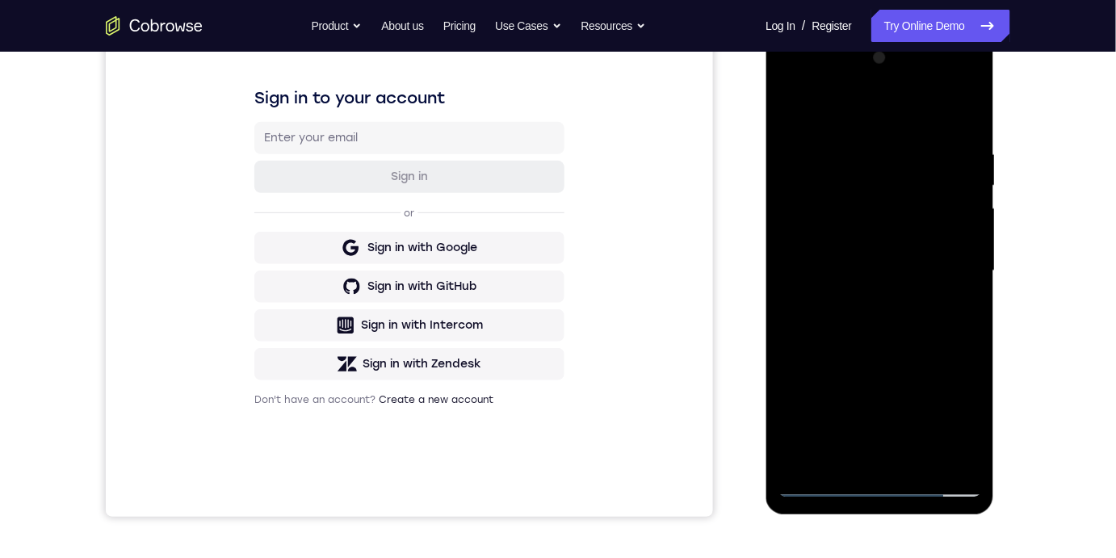
click at [851, 400] on div at bounding box center [878, 270] width 203 height 452
click at [789, 449] on div at bounding box center [878, 270] width 203 height 452
click at [806, 253] on div at bounding box center [878, 270] width 203 height 452
click at [807, 230] on div at bounding box center [878, 270] width 203 height 452
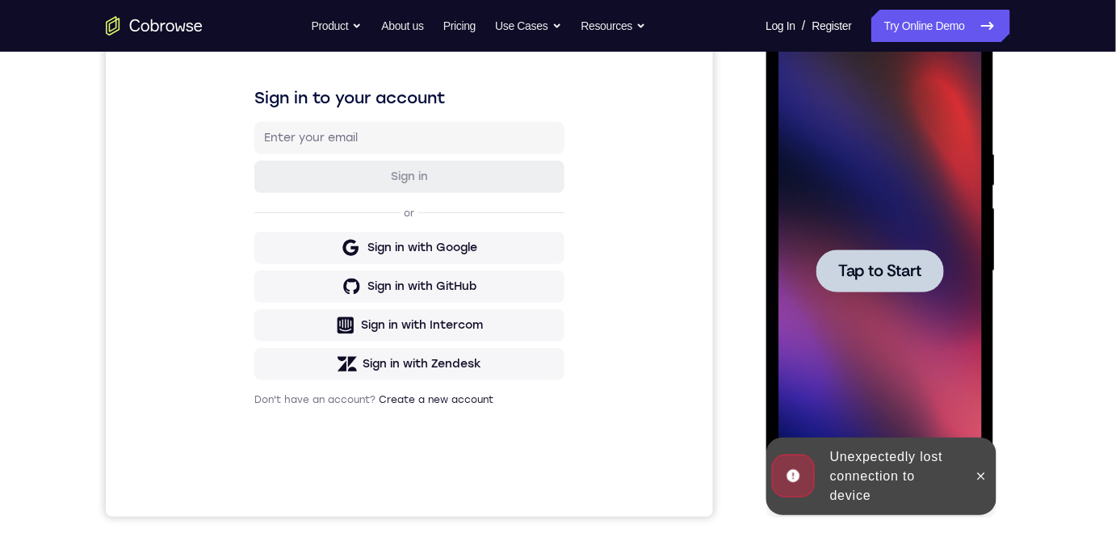
click at [976, 469] on icon at bounding box center [980, 475] width 13 height 13
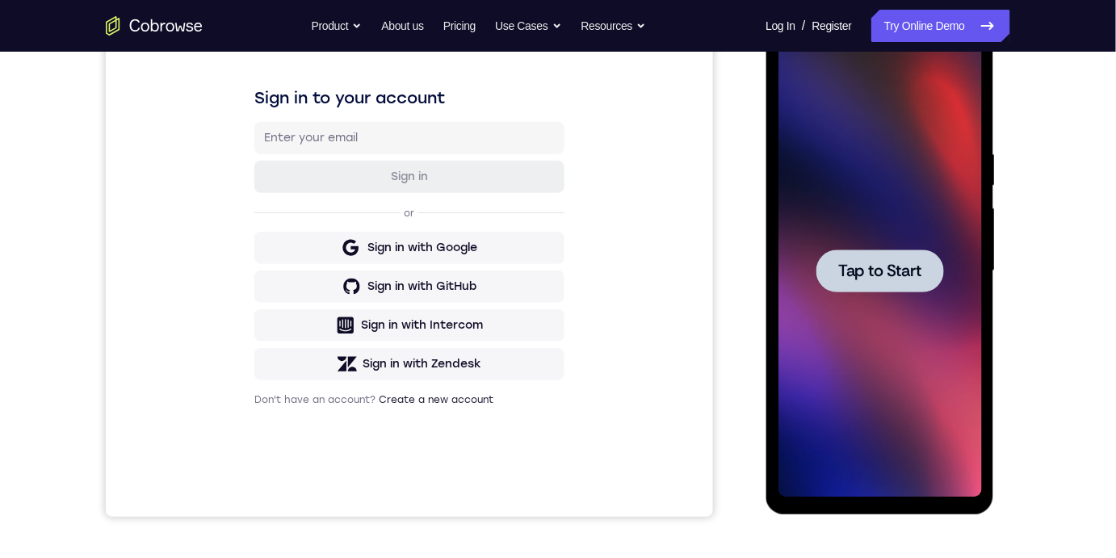
click at [848, 253] on div at bounding box center [879, 270] width 128 height 43
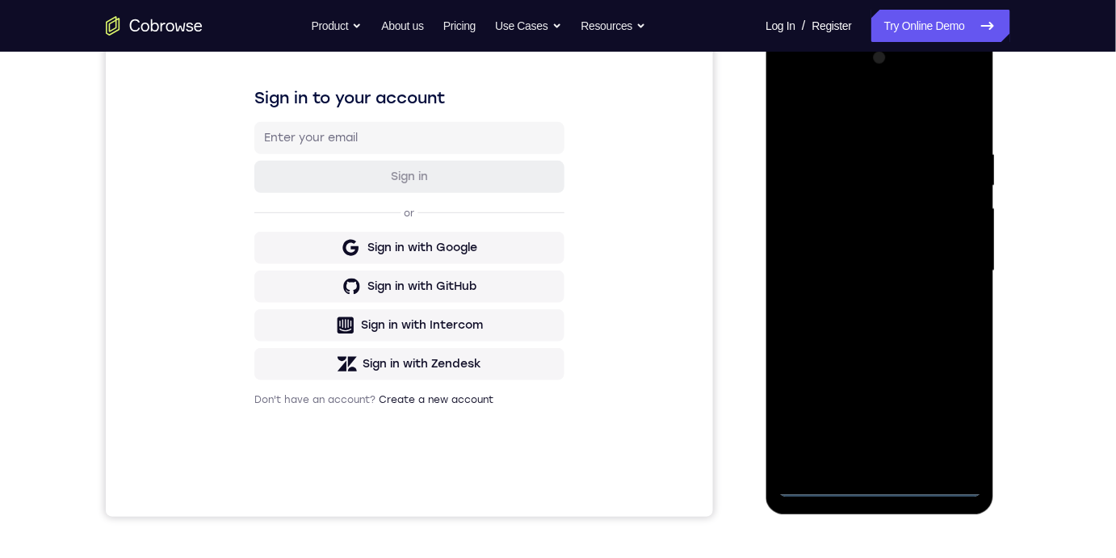
click at [1025, 220] on div "Your Support Agent Your Customer Web iOS Android Next Steps We’d be happy to gi…" at bounding box center [557, 350] width 1033 height 1065
click at [877, 483] on div at bounding box center [878, 270] width 203 height 452
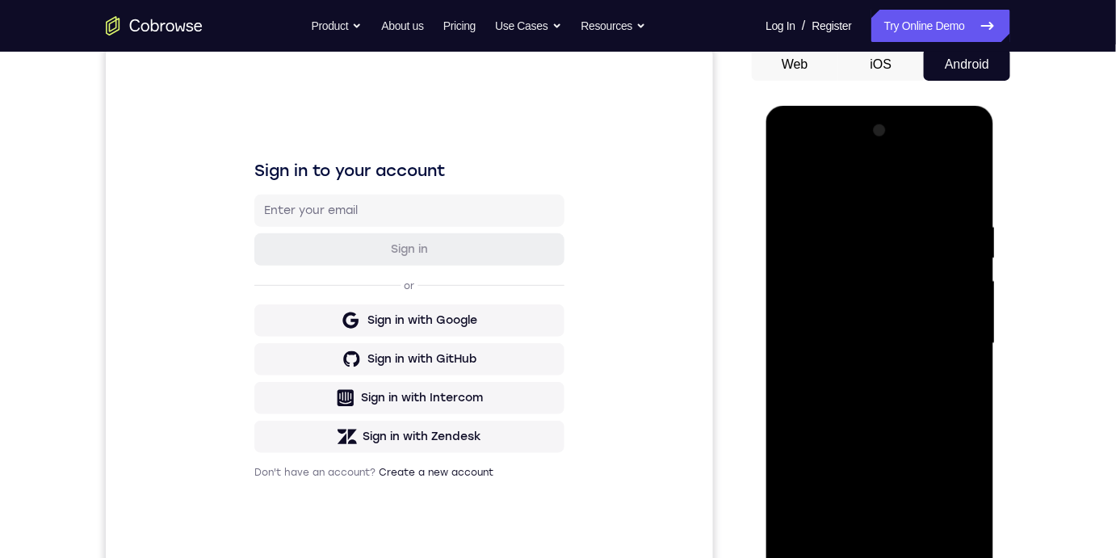
click at [956, 483] on div at bounding box center [878, 343] width 203 height 452
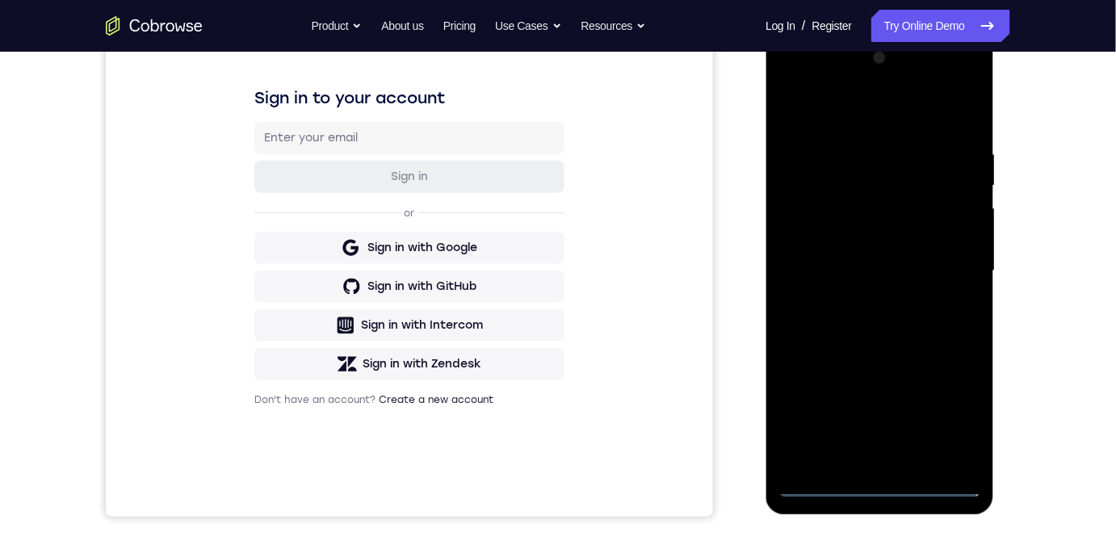
click at [871, 118] on div at bounding box center [878, 270] width 203 height 452
click at [946, 253] on div at bounding box center [878, 270] width 203 height 452
click at [865, 299] on div at bounding box center [878, 270] width 203 height 452
click at [884, 256] on div at bounding box center [878, 270] width 203 height 452
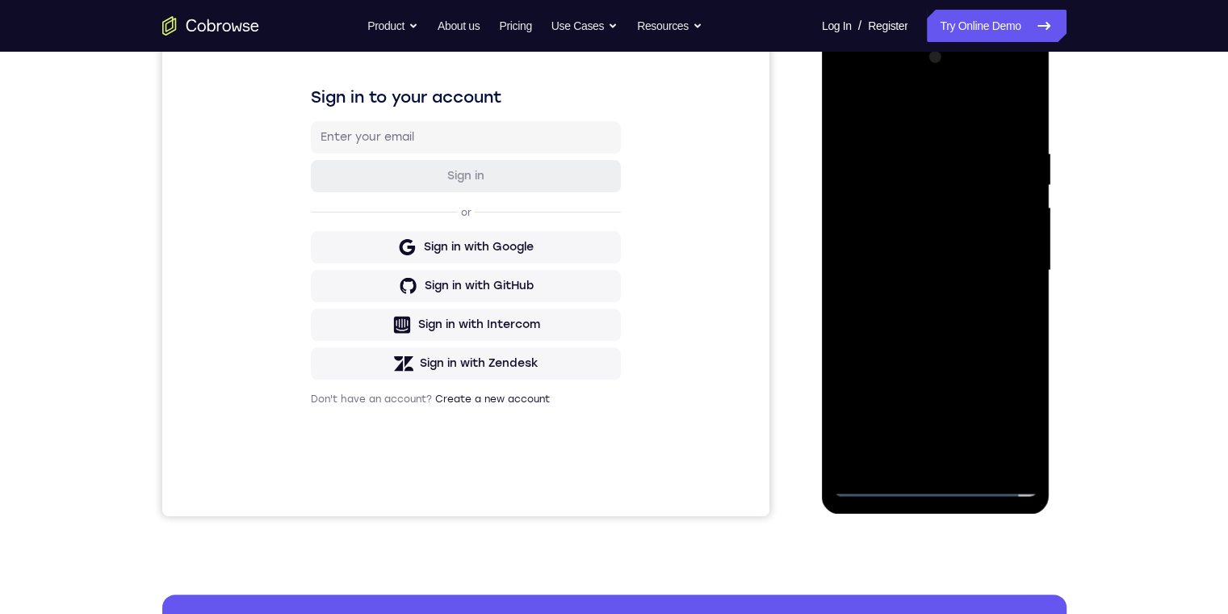
click at [940, 227] on div at bounding box center [935, 270] width 203 height 452
click at [873, 256] on div at bounding box center [935, 270] width 203 height 452
click at [868, 272] on div at bounding box center [935, 270] width 203 height 452
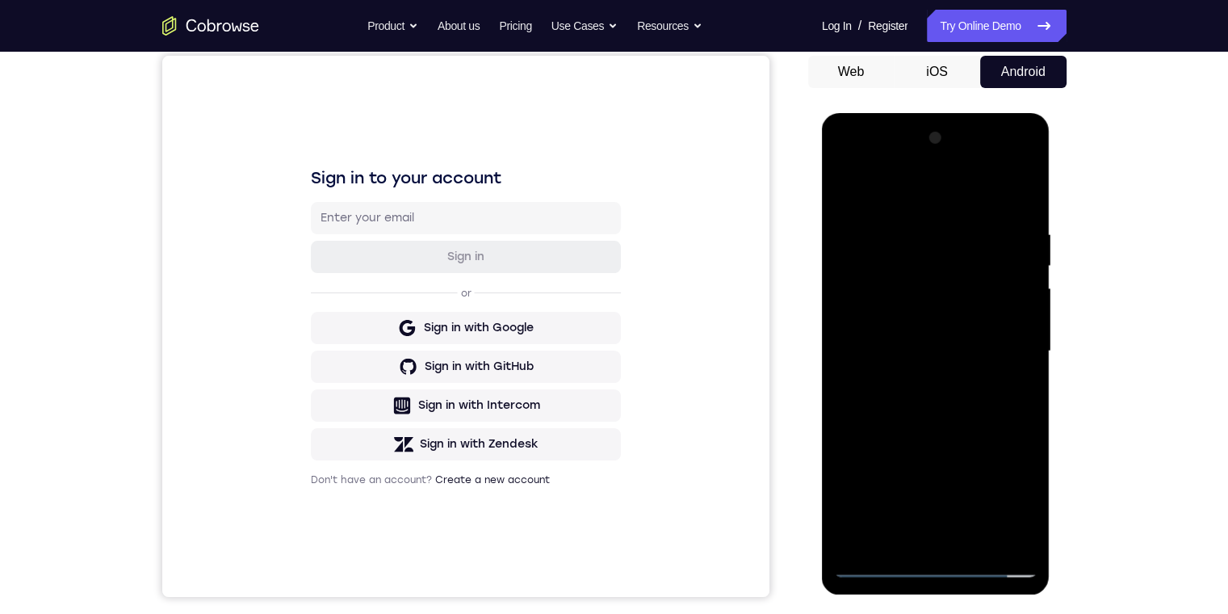
click at [1017, 211] on div at bounding box center [935, 351] width 203 height 452
click at [1011, 191] on div at bounding box center [935, 351] width 203 height 452
click at [903, 226] on div at bounding box center [935, 351] width 203 height 452
drag, startPoint x: 981, startPoint y: 301, endPoint x: 973, endPoint y: 304, distance: 8.4
click at [973, 304] on div at bounding box center [935, 351] width 203 height 452
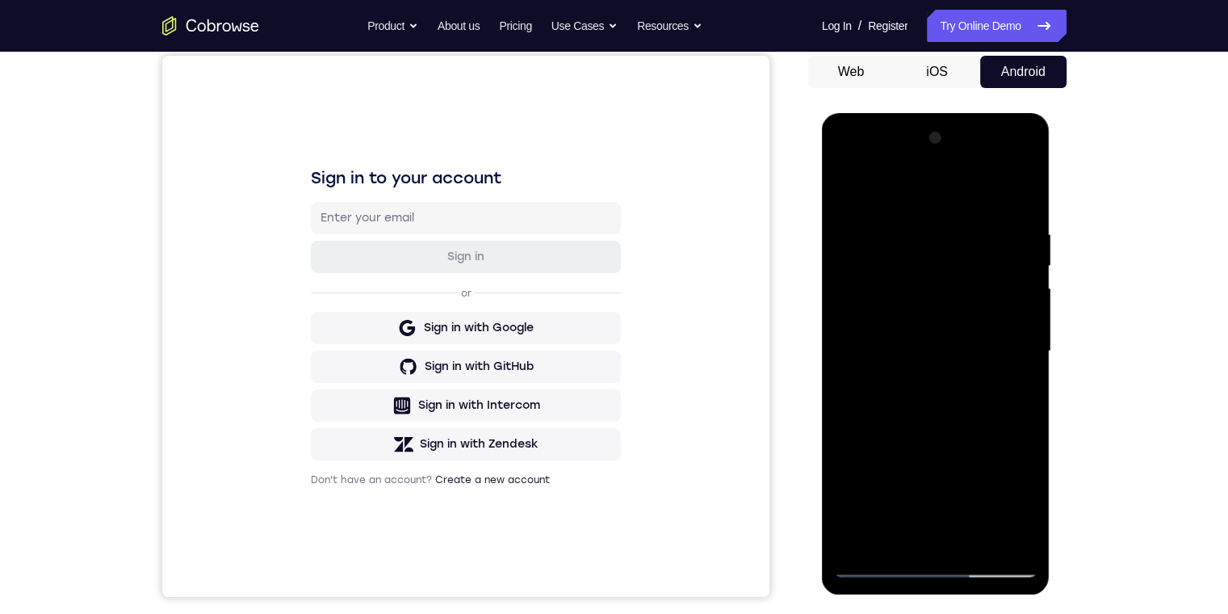
drag, startPoint x: 874, startPoint y: 190, endPoint x: 1664, endPoint y: 223, distance: 790.2
click at [874, 190] on div at bounding box center [935, 351] width 203 height 452
click at [974, 344] on div at bounding box center [935, 351] width 203 height 452
click at [953, 442] on div at bounding box center [935, 351] width 203 height 452
click at [841, 191] on div at bounding box center [935, 351] width 203 height 452
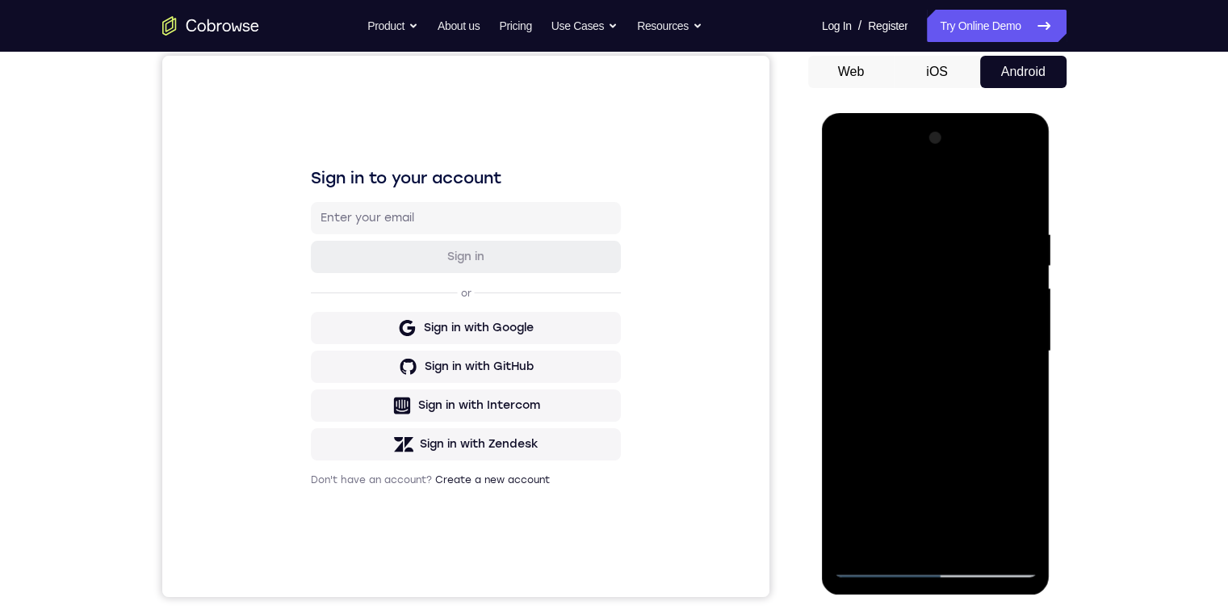
drag, startPoint x: 1027, startPoint y: 258, endPoint x: 1894, endPoint y: 497, distance: 899.3
click at [1027, 258] on div at bounding box center [935, 351] width 203 height 452
click at [924, 269] on div at bounding box center [935, 351] width 203 height 452
click at [887, 470] on div at bounding box center [935, 351] width 203 height 452
click at [903, 467] on div at bounding box center [935, 351] width 203 height 452
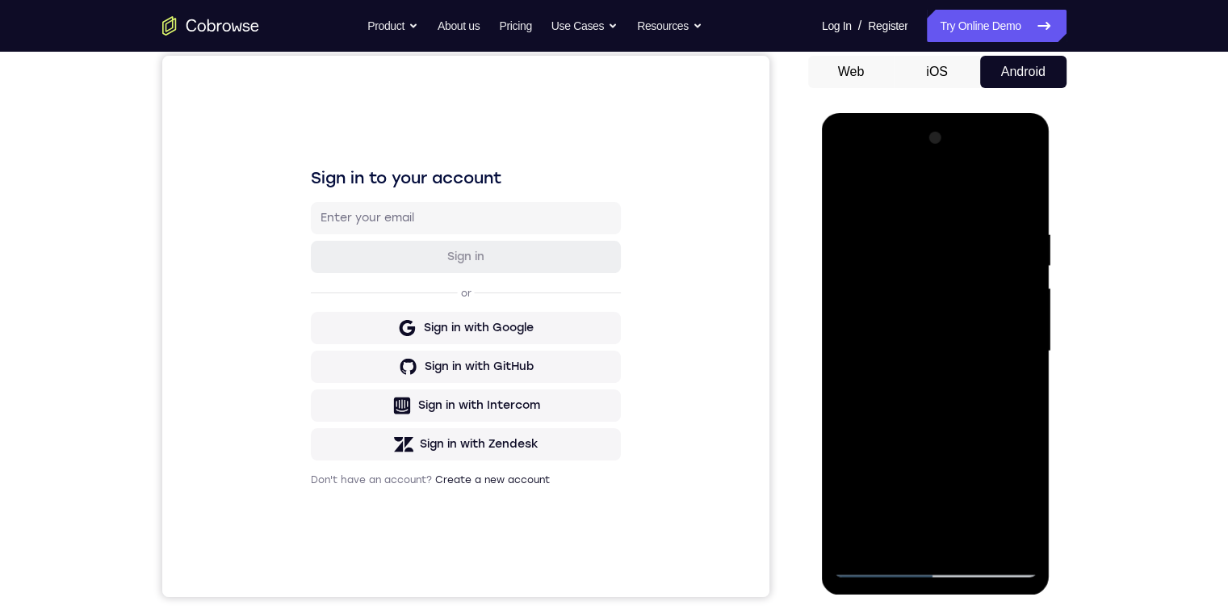
click at [890, 467] on div at bounding box center [935, 351] width 203 height 452
click at [852, 487] on div at bounding box center [935, 351] width 203 height 452
drag, startPoint x: 852, startPoint y: 487, endPoint x: 870, endPoint y: 463, distance: 30.5
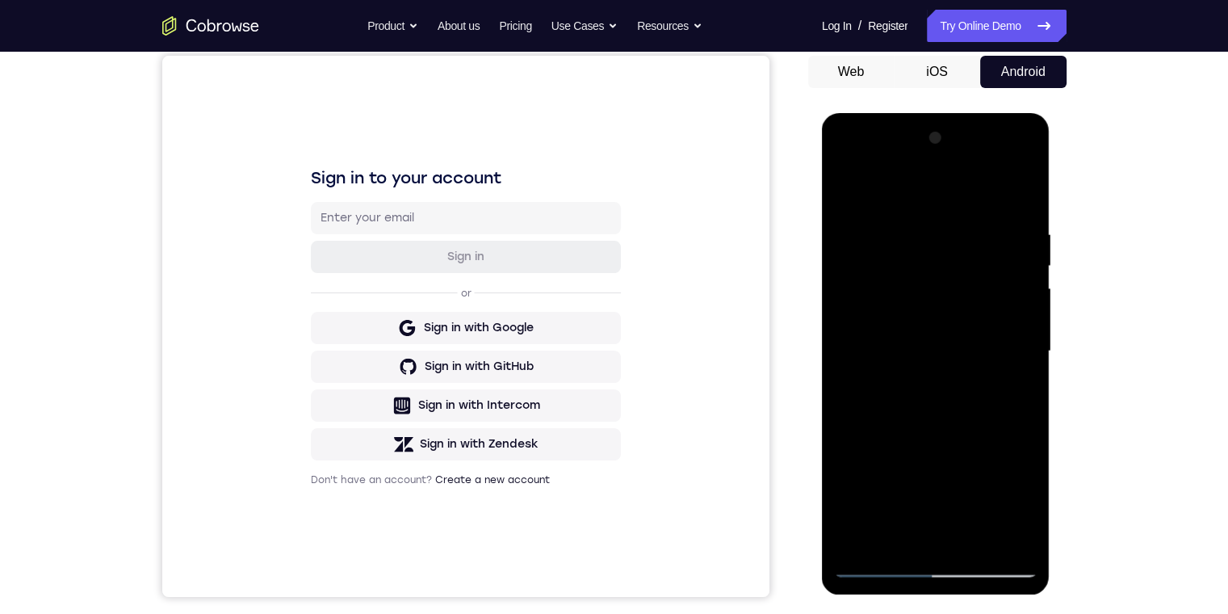
click at [855, 489] on div at bounding box center [935, 351] width 203 height 452
drag, startPoint x: 890, startPoint y: 323, endPoint x: 896, endPoint y: 300, distance: 23.5
click at [890, 324] on div at bounding box center [935, 351] width 203 height 452
click at [841, 177] on div at bounding box center [935, 351] width 203 height 452
click at [865, 309] on div at bounding box center [935, 351] width 203 height 452
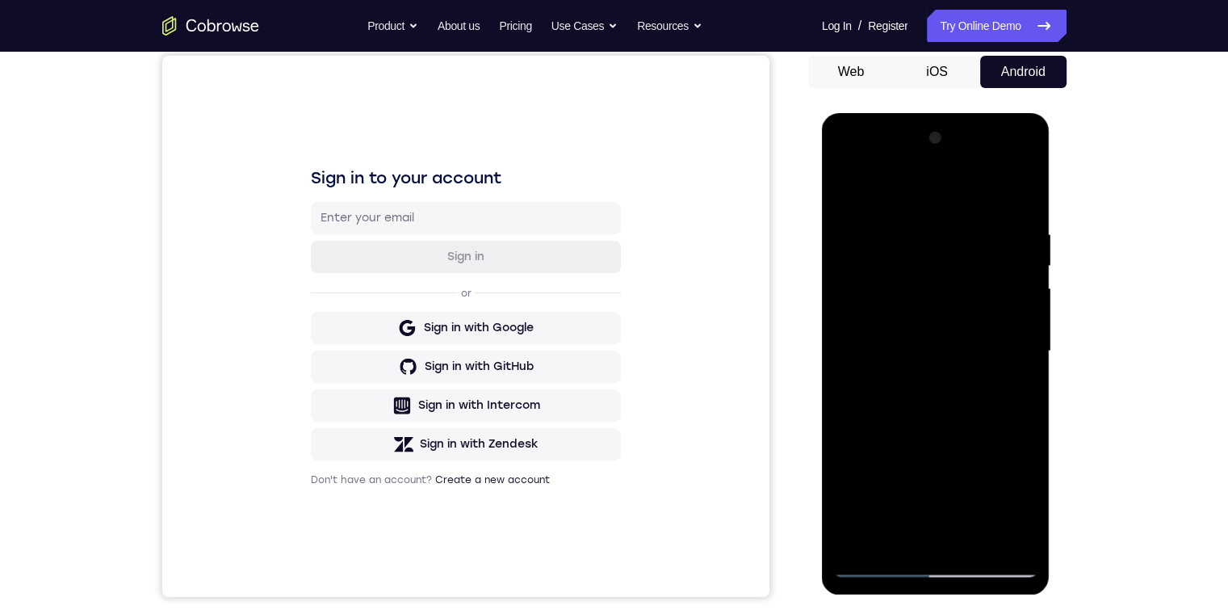
scroll to position [242, 0]
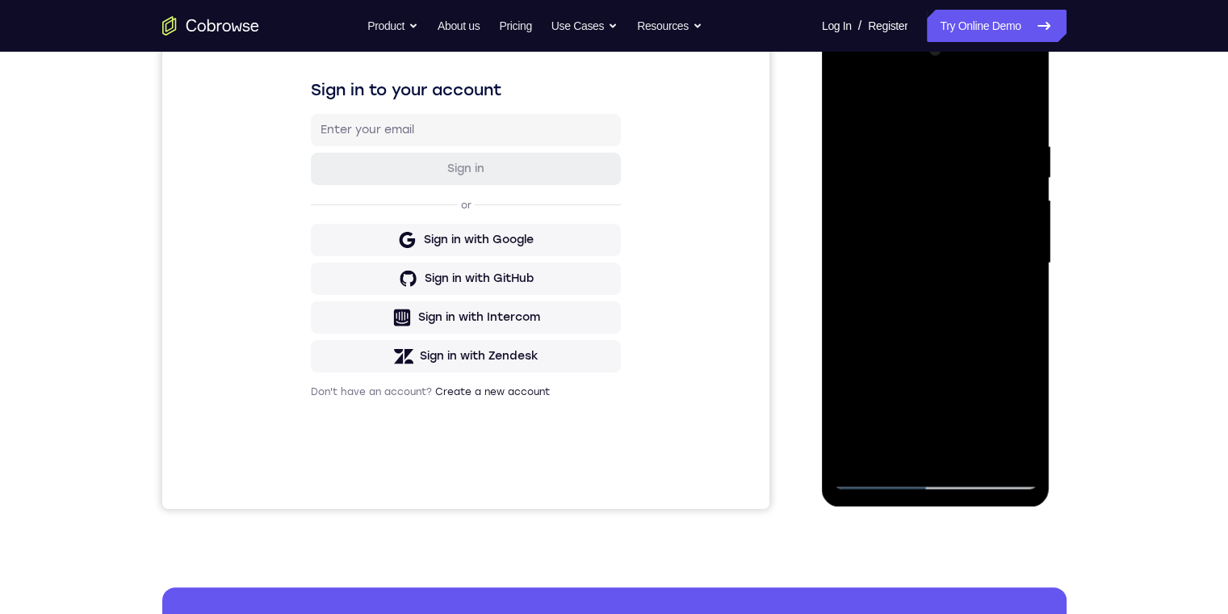
click at [1023, 96] on div at bounding box center [935, 263] width 203 height 452
click at [868, 242] on div at bounding box center [935, 263] width 203 height 452
click at [859, 289] on div at bounding box center [935, 263] width 203 height 452
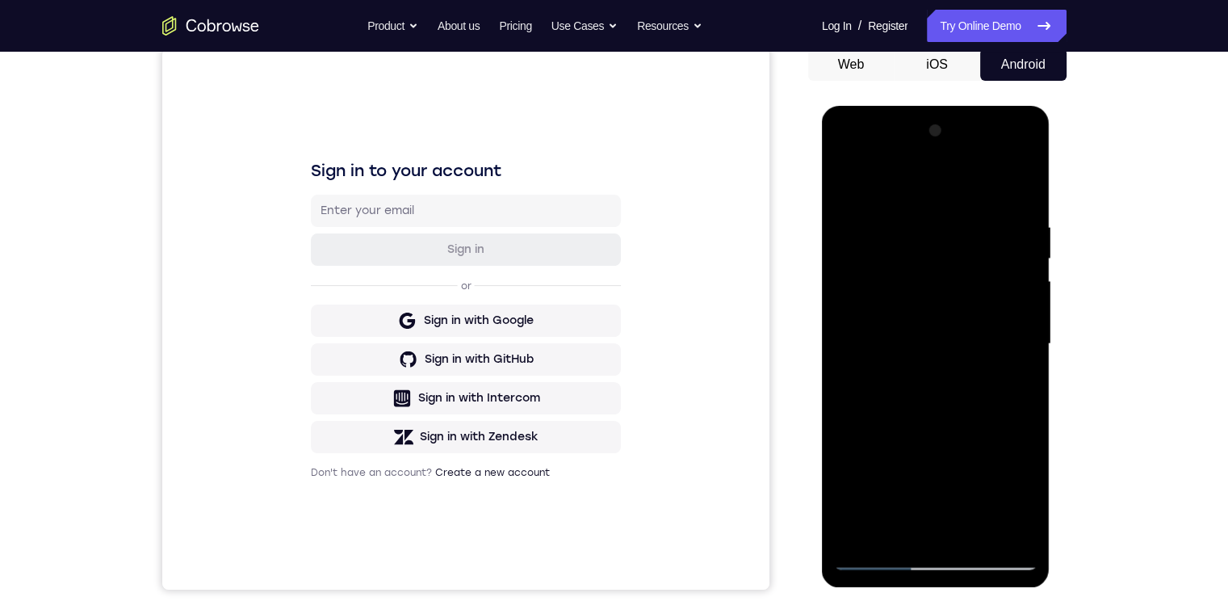
drag, startPoint x: 966, startPoint y: 421, endPoint x: 974, endPoint y: 417, distance: 9.0
click at [974, 417] on div at bounding box center [935, 344] width 203 height 452
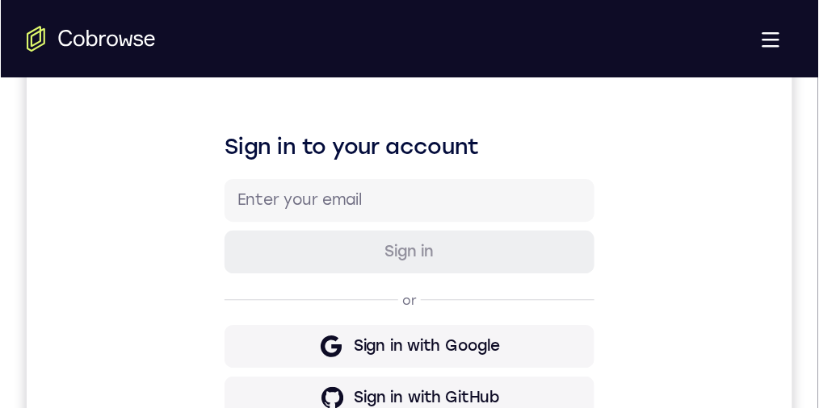
scroll to position [203, 0]
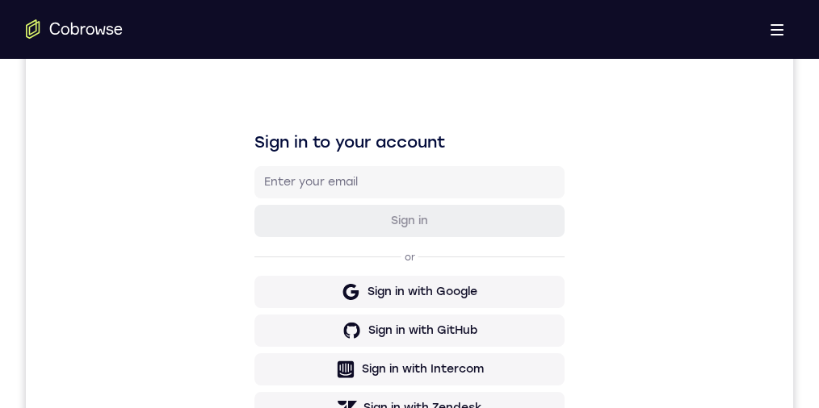
drag, startPoint x: 356, startPoint y: 933, endPoint x: 438, endPoint y: 900, distance: 88.7
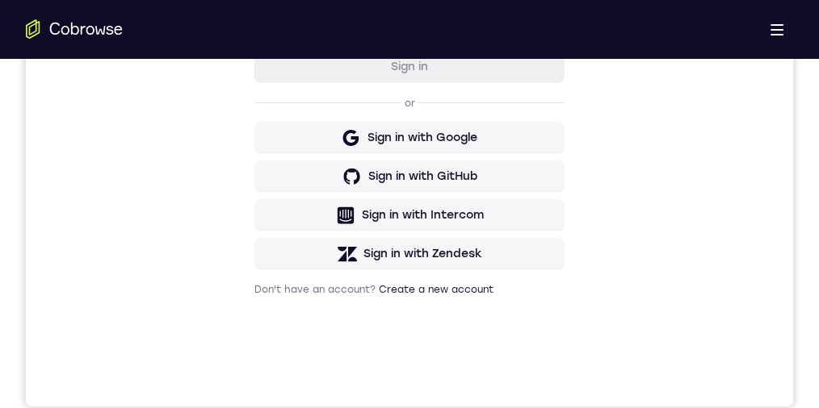
scroll to position [310, 0]
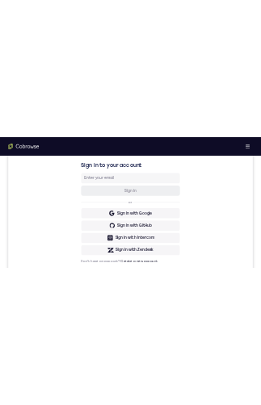
scroll to position [203, 0]
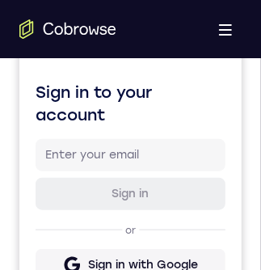
drag, startPoint x: 252, startPoint y: 149, endPoint x: 61, endPoint y: 65, distance: 208.5
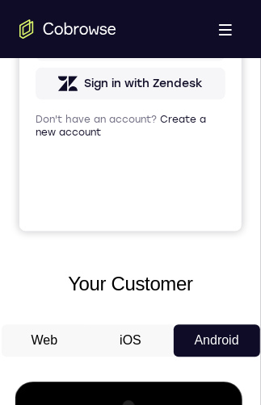
scroll to position [1010, 0]
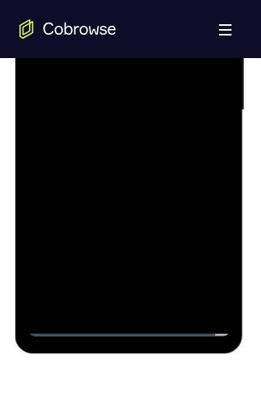
click at [129, 320] on div at bounding box center [128, 111] width 203 height 452
click at [199, 253] on div at bounding box center [128, 111] width 203 height 452
click at [144, 0] on div at bounding box center [128, 111] width 203 height 452
click at [132, 0] on div at bounding box center [128, 111] width 203 height 452
click at [195, 113] on div at bounding box center [128, 111] width 203 height 452
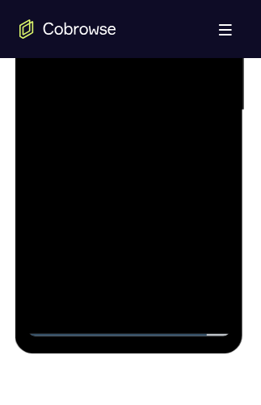
click at [107, 141] on div at bounding box center [128, 111] width 203 height 452
click at [136, 92] on div at bounding box center [128, 111] width 203 height 452
click at [56, 83] on div at bounding box center [128, 111] width 203 height 452
click at [134, 103] on div at bounding box center [128, 111] width 203 height 452
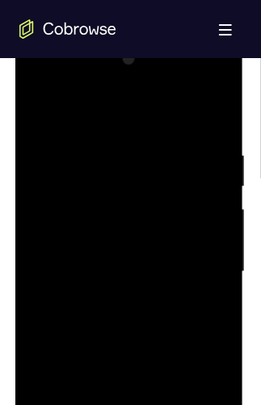
click at [207, 131] on div at bounding box center [128, 271] width 203 height 452
click at [194, 103] on div at bounding box center [128, 271] width 203 height 452
click at [222, 108] on div at bounding box center [128, 271] width 203 height 452
click at [44, 254] on div at bounding box center [128, 271] width 203 height 452
click at [186, 454] on div at bounding box center [128, 271] width 203 height 452
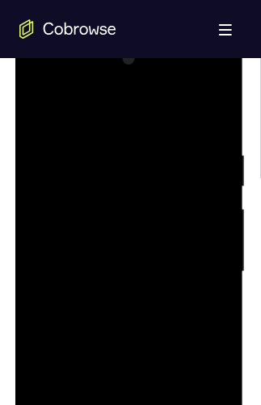
click at [49, 110] on div at bounding box center [128, 271] width 203 height 452
click at [33, 107] on div at bounding box center [128, 271] width 203 height 452
click at [215, 113] on div at bounding box center [128, 271] width 203 height 452
click at [111, 193] on div at bounding box center [128, 271] width 203 height 452
click at [56, 290] on div at bounding box center [128, 271] width 203 height 452
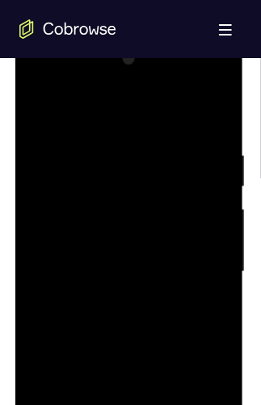
drag, startPoint x: 79, startPoint y: 192, endPoint x: 156, endPoint y: 228, distance: 84.5
click at [156, 228] on div at bounding box center [128, 271] width 203 height 452
click at [157, 228] on div at bounding box center [128, 271] width 203 height 452
click at [178, 58] on div at bounding box center [128, 271] width 203 height 452
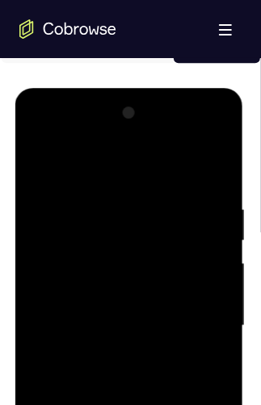
scroll to position [902, 0]
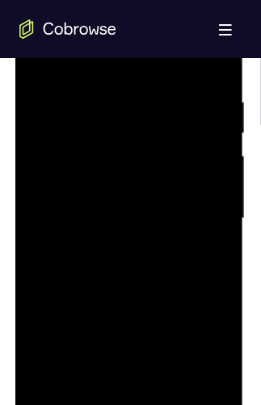
click at [219, 14] on div at bounding box center [128, 220] width 203 height 452
click at [37, 53] on div at bounding box center [128, 220] width 203 height 452
click at [22, 117] on div at bounding box center [129, 273] width 228 height 481
click at [40, 109] on div at bounding box center [128, 271] width 203 height 452
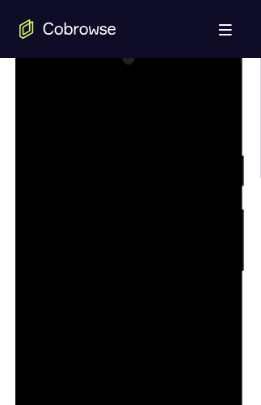
click at [173, 463] on div at bounding box center [128, 271] width 203 height 452
click at [160, 361] on div at bounding box center [128, 271] width 203 height 452
click at [157, 225] on div at bounding box center [128, 271] width 203 height 452
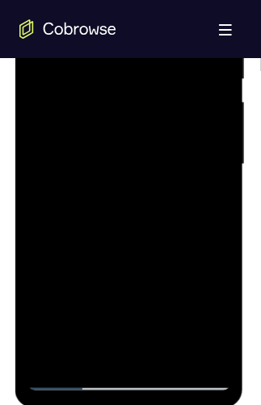
click at [170, 234] on div at bounding box center [128, 165] width 203 height 452
click at [209, 201] on div at bounding box center [128, 165] width 203 height 452
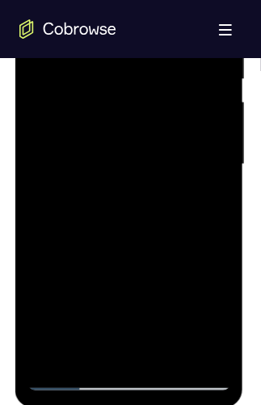
click at [40, 4] on div at bounding box center [128, 165] width 203 height 452
click at [42, 2] on div at bounding box center [128, 165] width 203 height 452
click at [88, 362] on div at bounding box center [128, 165] width 203 height 452
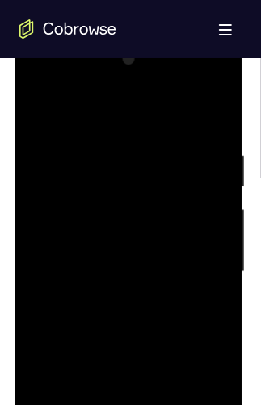
click at [61, 107] on div at bounding box center [128, 271] width 203 height 452
click at [74, 128] on div at bounding box center [128, 271] width 203 height 452
click at [56, 295] on div at bounding box center [128, 271] width 203 height 452
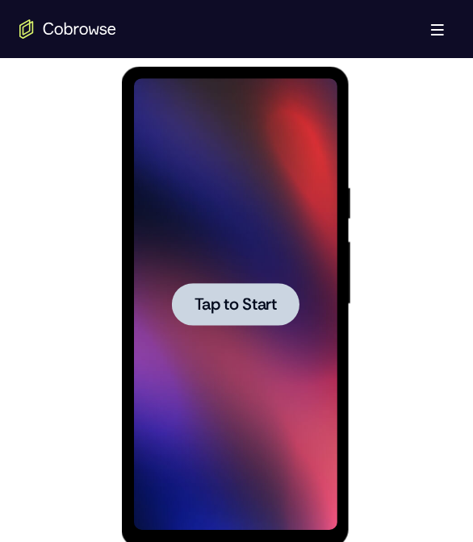
scroll to position [829, 0]
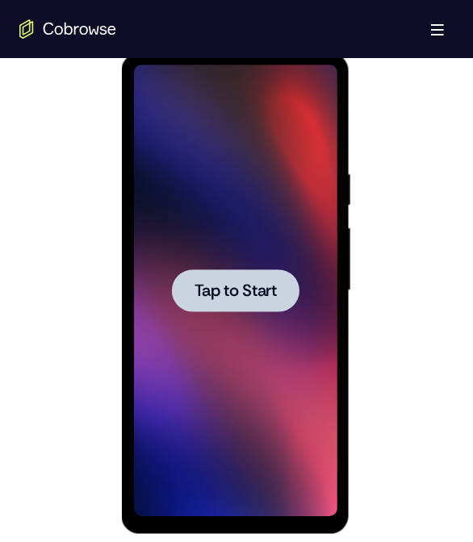
click at [283, 288] on div at bounding box center [235, 290] width 128 height 43
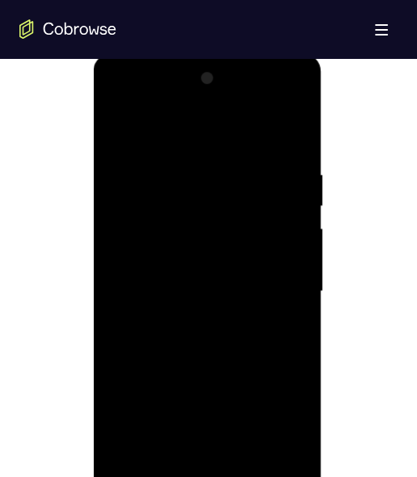
scroll to position [894, 0]
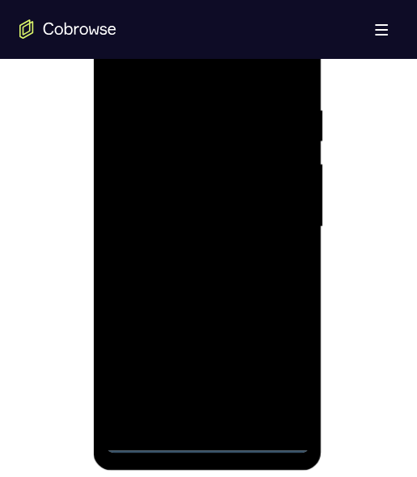
click at [197, 434] on div at bounding box center [206, 227] width 203 height 452
click at [205, 437] on div at bounding box center [206, 227] width 203 height 452
click at [275, 368] on div at bounding box center [206, 227] width 203 height 452
click at [170, 71] on div at bounding box center [206, 227] width 203 height 452
click at [270, 216] on div at bounding box center [206, 227] width 203 height 452
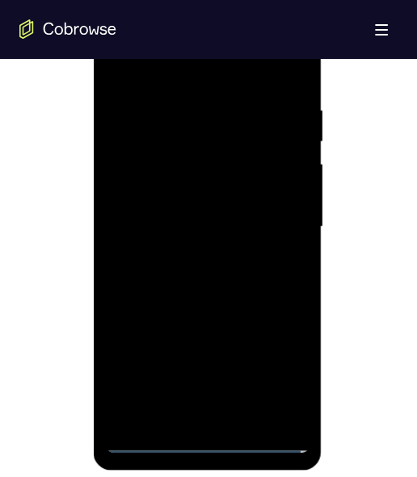
click at [195, 252] on div at bounding box center [206, 227] width 203 height 452
click at [226, 215] on div at bounding box center [206, 227] width 203 height 452
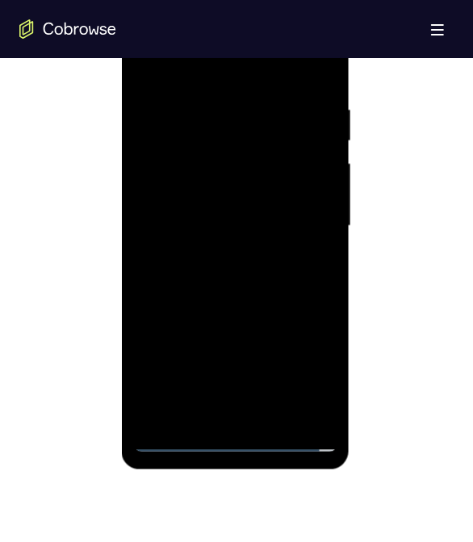
click at [165, 196] on div at bounding box center [234, 227] width 203 height 452
click at [200, 228] on div at bounding box center [234, 227] width 203 height 452
click at [301, 69] on div at bounding box center [234, 227] width 203 height 452
click at [324, 79] on div at bounding box center [234, 227] width 203 height 452
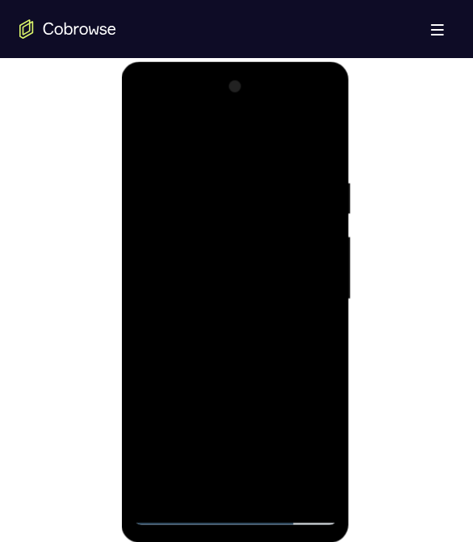
click at [191, 484] on div at bounding box center [234, 299] width 203 height 452
click at [194, 490] on div at bounding box center [234, 299] width 203 height 452
click at [220, 135] on div at bounding box center [234, 299] width 203 height 452
click at [181, 212] on div at bounding box center [234, 299] width 203 height 452
click at [228, 425] on div at bounding box center [234, 299] width 203 height 452
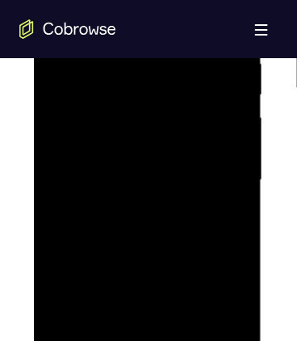
scroll to position [894, 0]
click at [128, 84] on div at bounding box center [146, 228] width 203 height 452
click at [238, 235] on div at bounding box center [146, 228] width 203 height 452
click at [236, 197] on div at bounding box center [146, 189] width 203 height 452
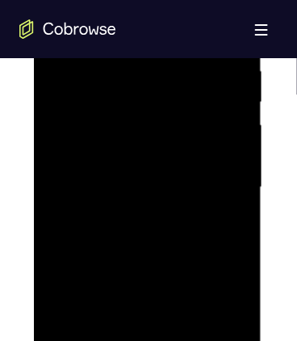
click at [235, 197] on div at bounding box center [146, 189] width 203 height 452
click at [236, 197] on div at bounding box center [146, 189] width 203 height 452
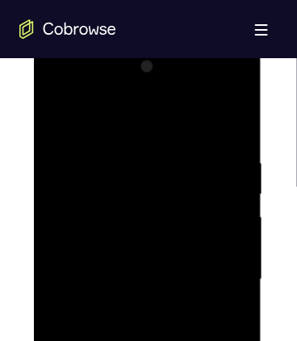
scroll to position [748, 0]
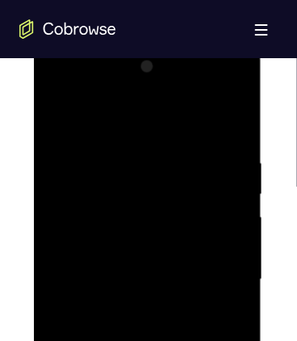
click at [58, 115] on div at bounding box center [146, 279] width 203 height 452
click at [77, 421] on div at bounding box center [146, 279] width 203 height 452
click at [56, 115] on div at bounding box center [146, 279] width 203 height 452
click at [66, 302] on div at bounding box center [146, 279] width 203 height 452
click at [195, 165] on div at bounding box center [146, 279] width 203 height 452
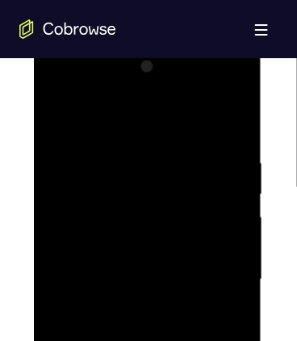
click at [87, 162] on div at bounding box center [146, 279] width 203 height 452
click at [60, 307] on div at bounding box center [146, 279] width 203 height 452
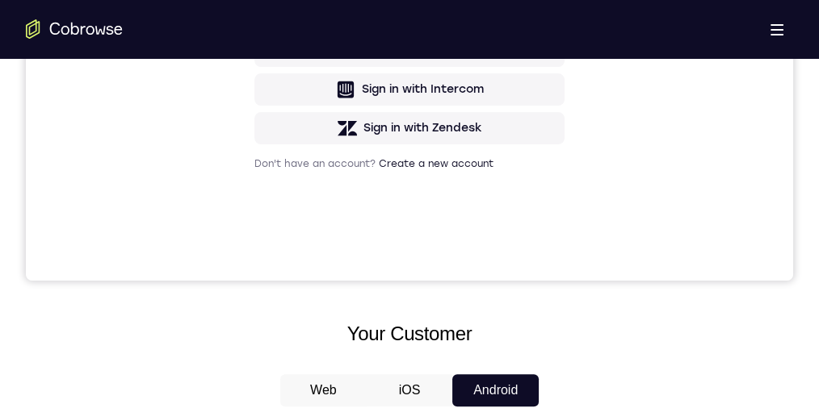
scroll to position [325, 0]
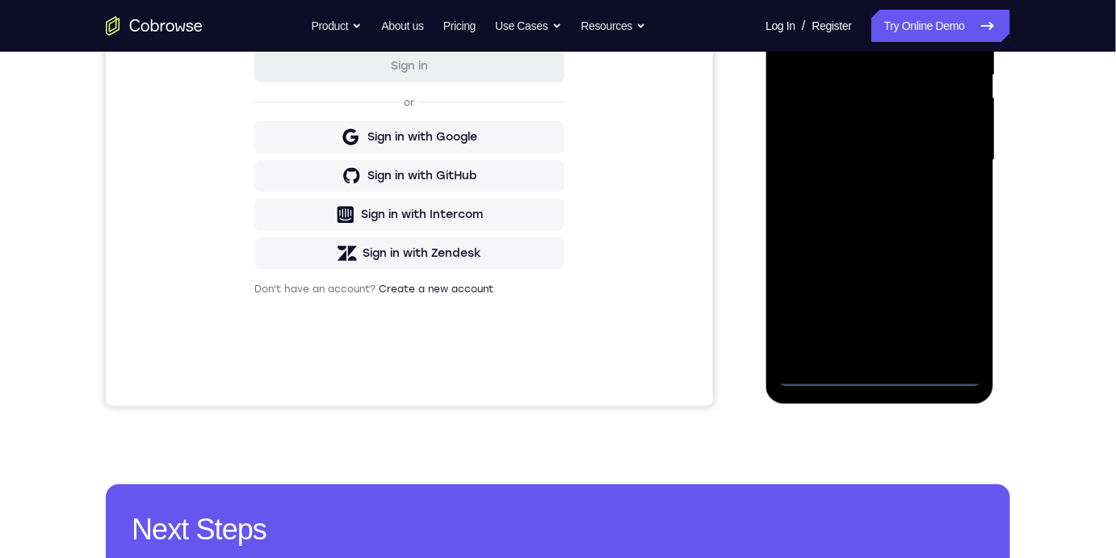
scroll to position [198, 0]
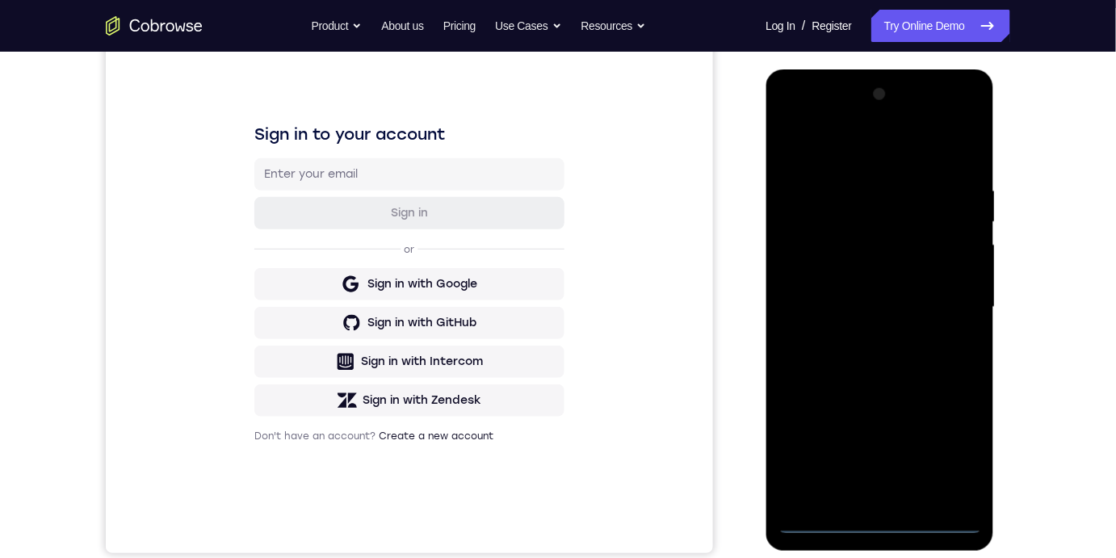
click at [882, 513] on div at bounding box center [878, 307] width 203 height 452
click at [880, 521] on div at bounding box center [878, 307] width 203 height 452
click at [947, 445] on div at bounding box center [878, 307] width 203 height 452
click at [828, 150] on div at bounding box center [878, 307] width 203 height 452
click at [944, 311] on div at bounding box center [878, 307] width 203 height 452
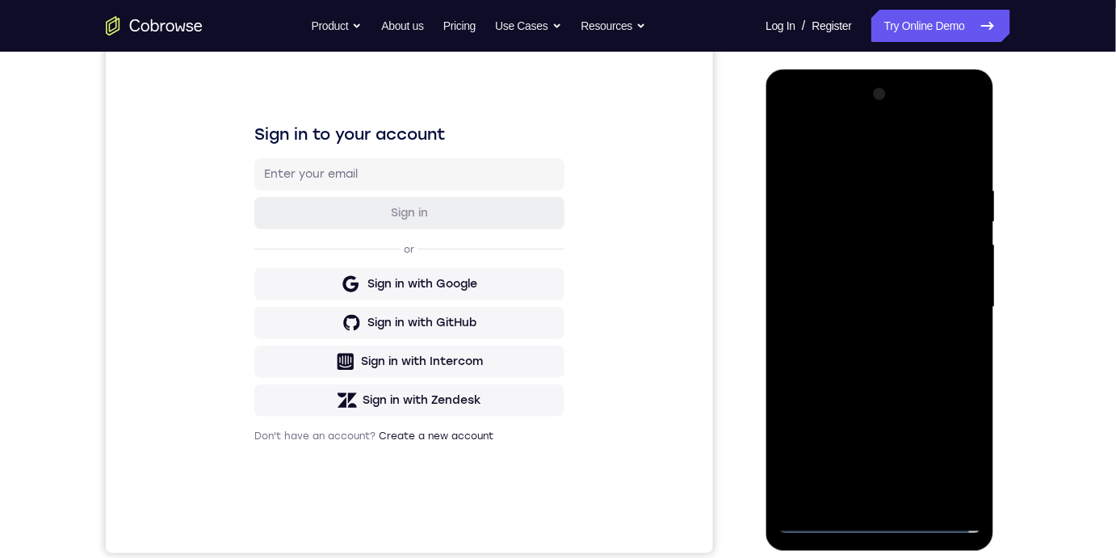
click at [855, 499] on div at bounding box center [878, 307] width 203 height 452
click at [861, 292] on div at bounding box center [878, 307] width 203 height 452
click at [819, 238] on div at bounding box center [878, 307] width 203 height 452
click at [821, 244] on div at bounding box center [878, 307] width 203 height 452
click at [812, 240] on div at bounding box center [878, 307] width 203 height 452
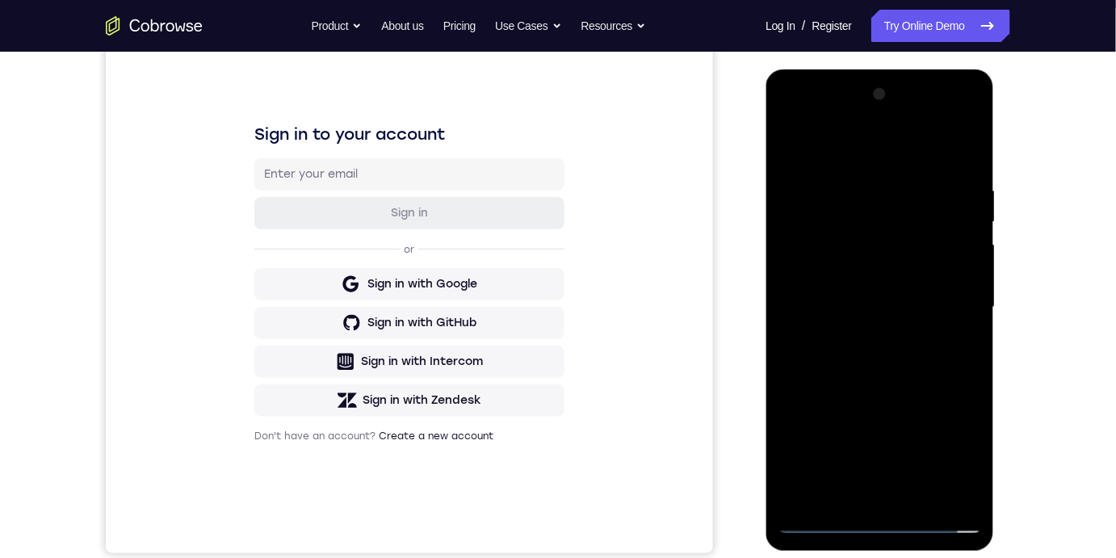
click at [817, 241] on div at bounding box center [878, 307] width 203 height 452
click at [819, 241] on div at bounding box center [878, 307] width 203 height 452
click at [822, 238] on div at bounding box center [878, 307] width 203 height 452
click at [841, 264] on div at bounding box center [878, 307] width 203 height 452
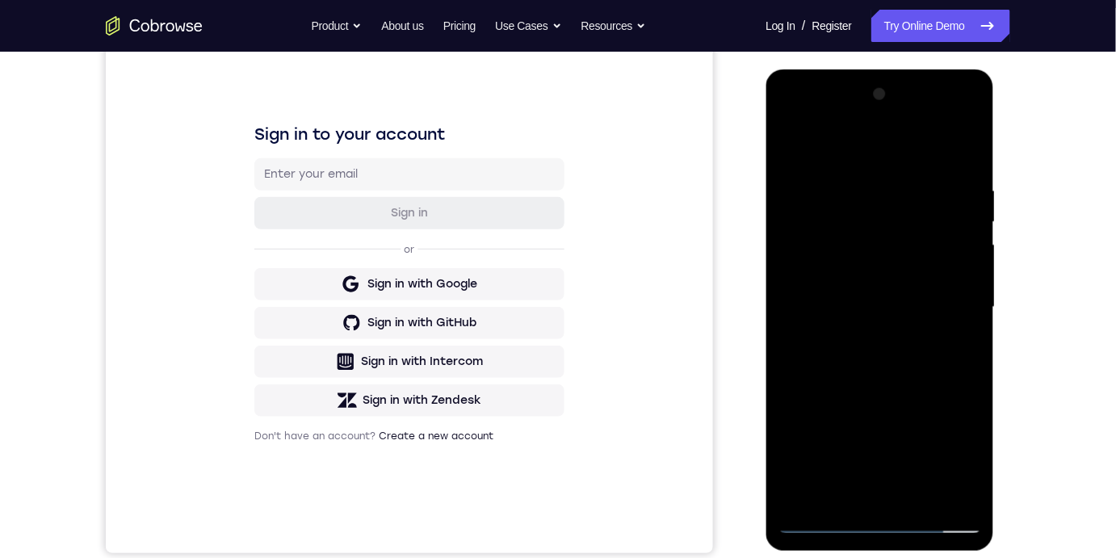
click at [852, 310] on div at bounding box center [878, 307] width 203 height 452
click at [949, 144] on div at bounding box center [878, 307] width 203 height 452
click at [873, 364] on div at bounding box center [878, 307] width 203 height 452
click at [847, 492] on div at bounding box center [878, 307] width 203 height 452
click at [816, 140] on div at bounding box center [878, 307] width 203 height 452
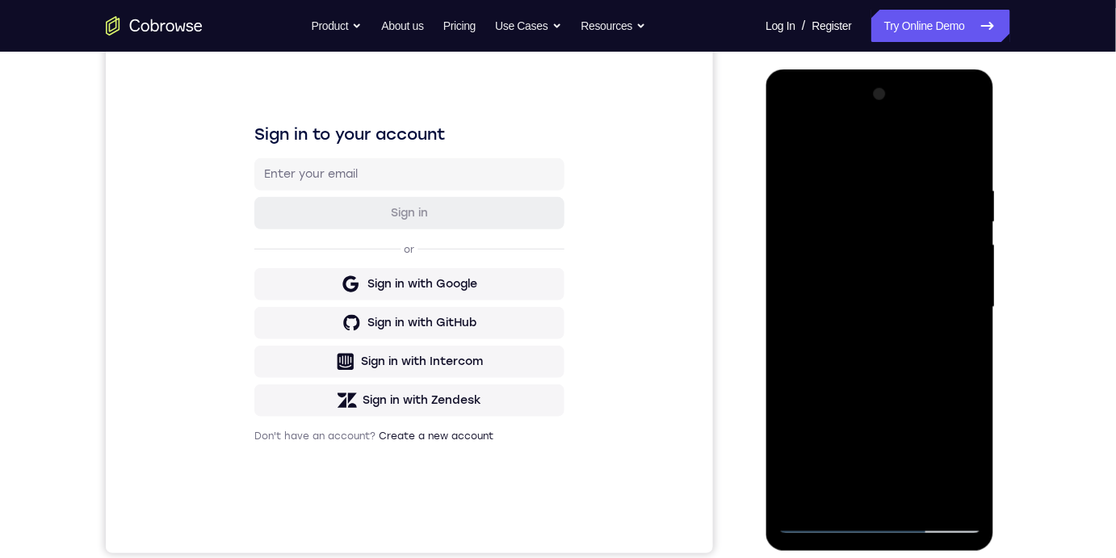
click at [796, 242] on div at bounding box center [878, 307] width 203 height 452
click at [794, 249] on div at bounding box center [878, 307] width 203 height 452
click at [816, 243] on div at bounding box center [878, 307] width 203 height 452
click at [815, 244] on div at bounding box center [878, 307] width 203 height 452
click at [836, 241] on div at bounding box center [878, 307] width 203 height 452
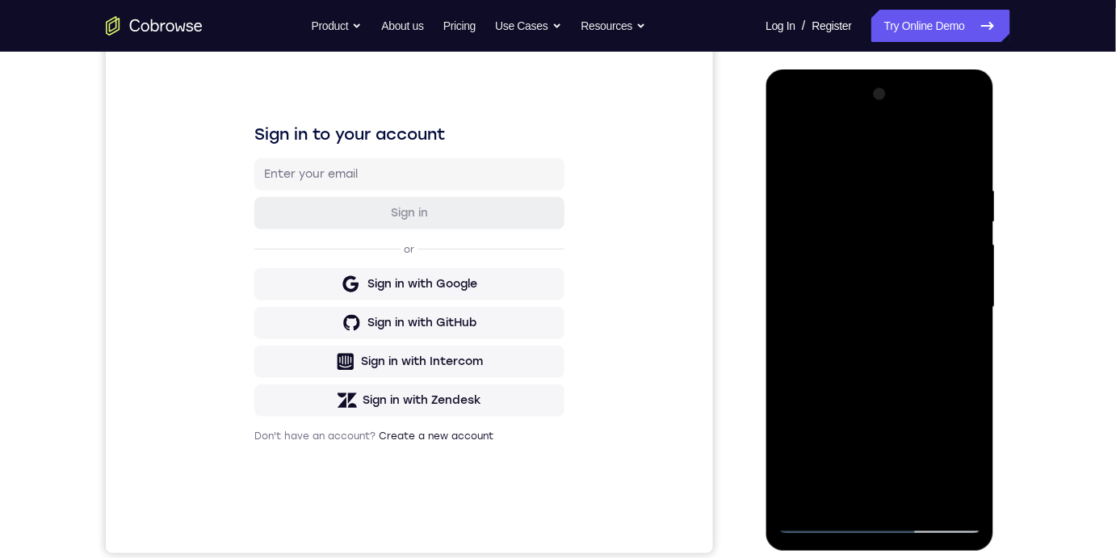
click at [836, 241] on div at bounding box center [878, 307] width 203 height 452
click at [808, 180] on div at bounding box center [878, 307] width 203 height 452
click at [796, 195] on div at bounding box center [878, 307] width 203 height 452
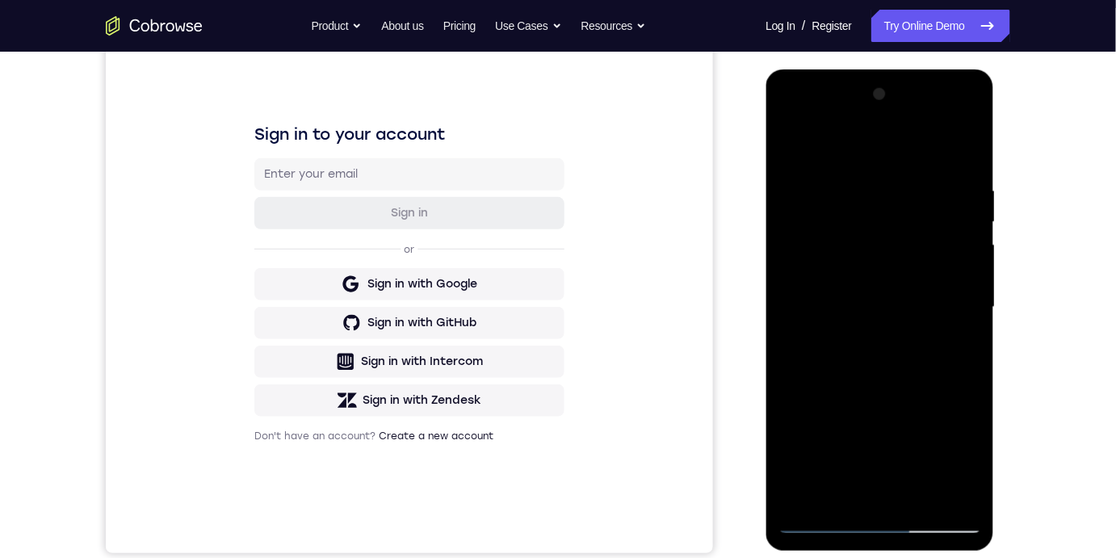
click at [802, 191] on div at bounding box center [878, 307] width 203 height 452
click at [794, 182] on div at bounding box center [878, 307] width 203 height 452
drag, startPoint x: 794, startPoint y: 183, endPoint x: 1807, endPoint y: 224, distance: 1013.1
click at [1041, 155] on div "Your Support Agent Your Customer Web iOS Android Next Steps We’d be happy to gi…" at bounding box center [557, 386] width 1033 height 1065
click at [808, 197] on div at bounding box center [878, 307] width 203 height 452
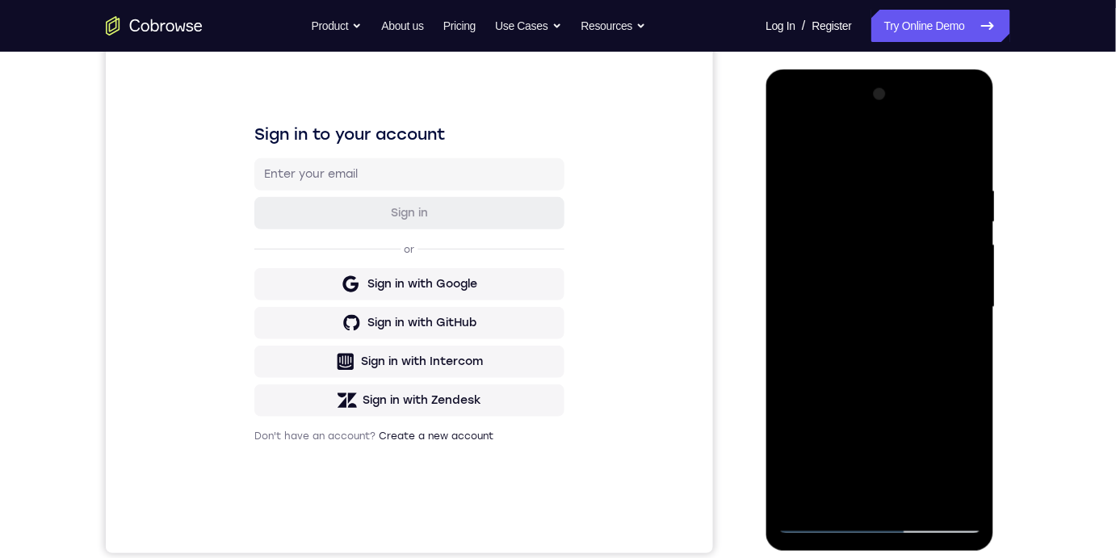
click at [809, 198] on div at bounding box center [878, 307] width 203 height 452
click at [794, 141] on div at bounding box center [878, 307] width 203 height 452
click at [835, 197] on div at bounding box center [878, 307] width 203 height 452
click at [921, 203] on div at bounding box center [878, 307] width 203 height 452
click at [821, 161] on div at bounding box center [878, 307] width 203 height 452
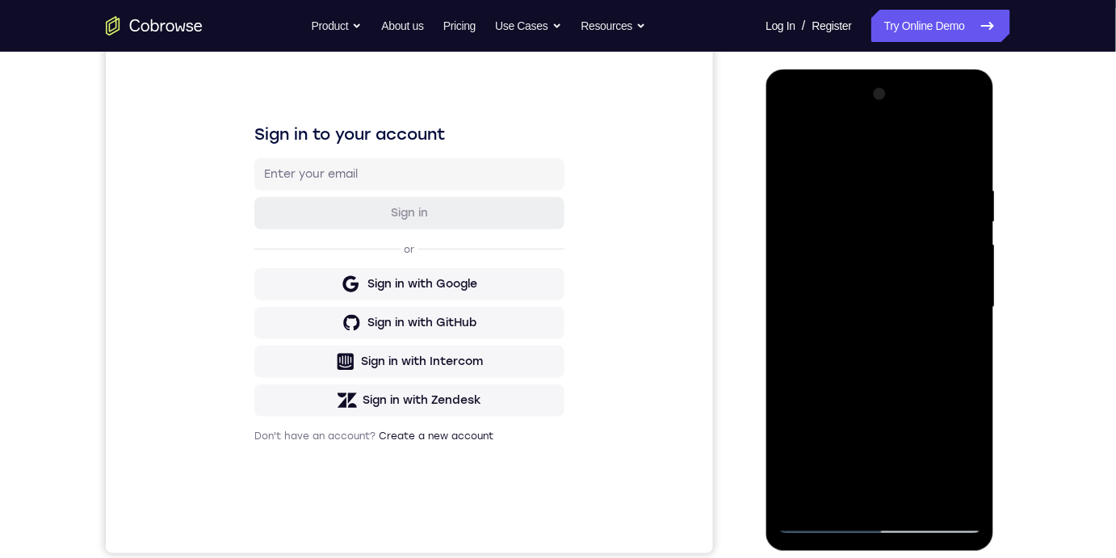
click at [831, 276] on div at bounding box center [878, 307] width 203 height 452
click at [796, 202] on div at bounding box center [878, 307] width 203 height 452
click at [797, 145] on div at bounding box center [878, 307] width 203 height 452
click at [1098, 157] on div "Your Support Agent Your Customer Web iOS Android Next Steps We’d be happy to gi…" at bounding box center [558, 386] width 1116 height 1065
click at [794, 139] on div at bounding box center [878, 307] width 203 height 452
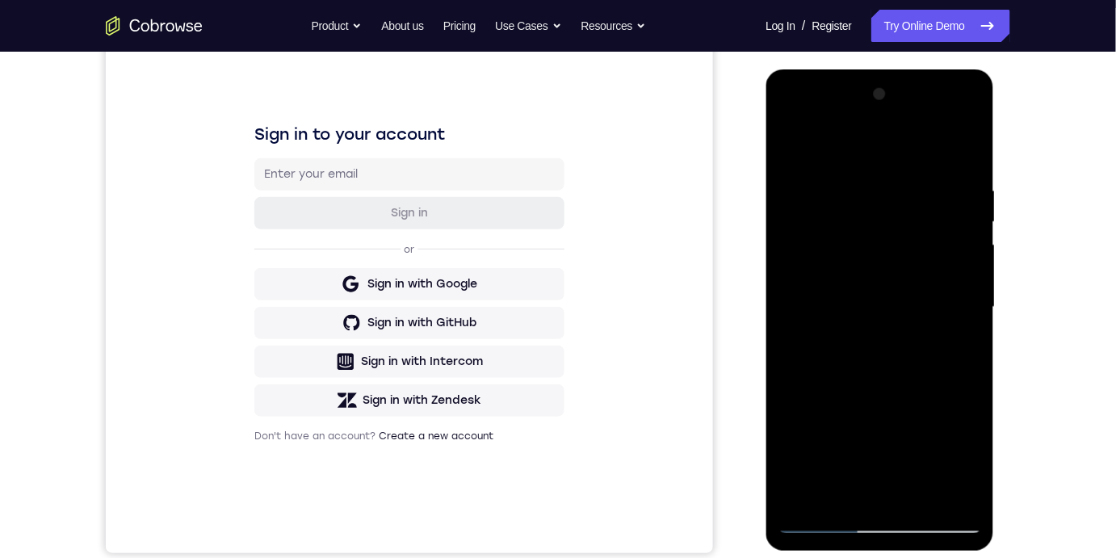
click at [967, 142] on div at bounding box center [878, 307] width 203 height 452
click at [803, 496] on div at bounding box center [878, 307] width 203 height 452
click at [844, 500] on div at bounding box center [878, 307] width 203 height 452
click at [802, 137] on div at bounding box center [878, 307] width 203 height 452
click at [826, 237] on div at bounding box center [878, 307] width 203 height 452
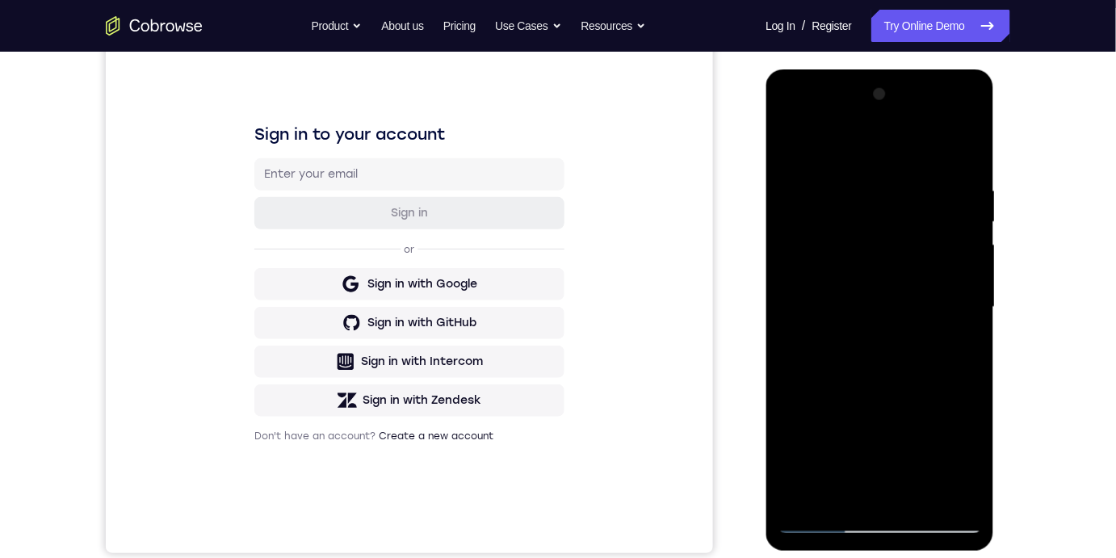
click at [928, 187] on div at bounding box center [878, 307] width 203 height 452
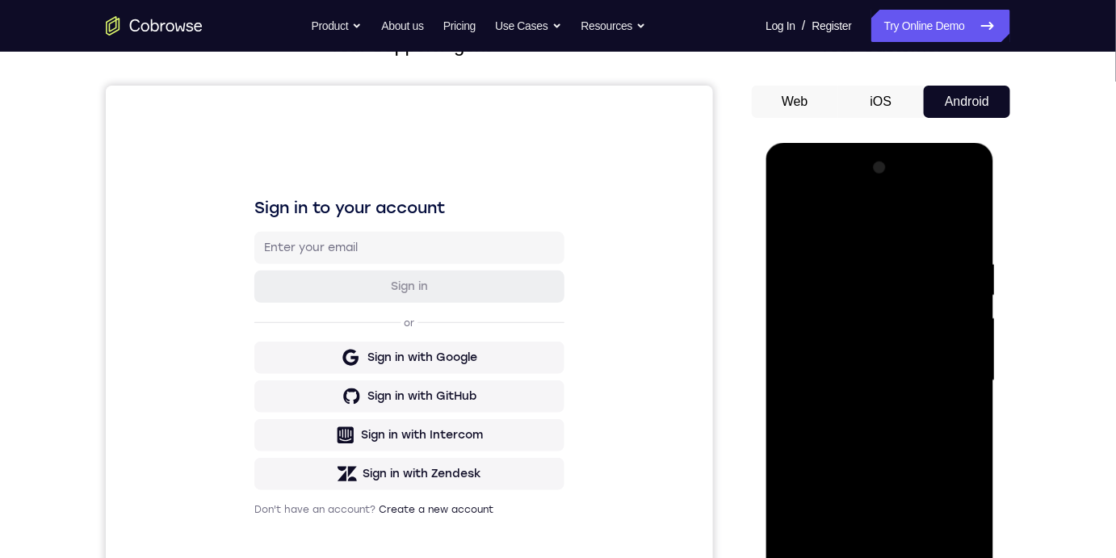
click at [792, 211] on div at bounding box center [878, 380] width 203 height 452
click at [793, 217] on div at bounding box center [878, 380] width 203 height 452
click at [964, 217] on div at bounding box center [878, 380] width 203 height 452
